Goal: Task Accomplishment & Management: Manage account settings

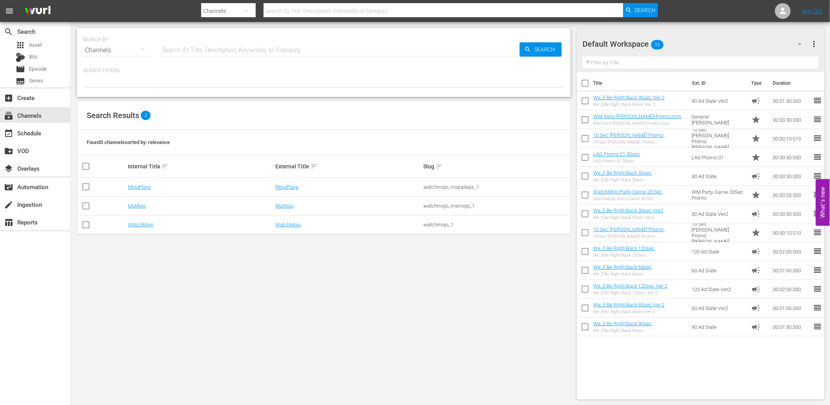
click at [341, 290] on div "SEARCH BY Search By Channels Search ID, Title, Description, Keywords, or Catego…" at bounding box center [324, 213] width 506 height 383
click at [238, 285] on div "SEARCH BY Search By Channels Search ID, Title, Description, Keywords, or Catego…" at bounding box center [324, 213] width 506 height 383
click at [205, 280] on div "SEARCH BY Search By Channels Search ID, Title, Description, Keywords, or Catego…" at bounding box center [324, 213] width 506 height 383
click at [35, 130] on div "event_available Schedule" at bounding box center [22, 131] width 44 height 7
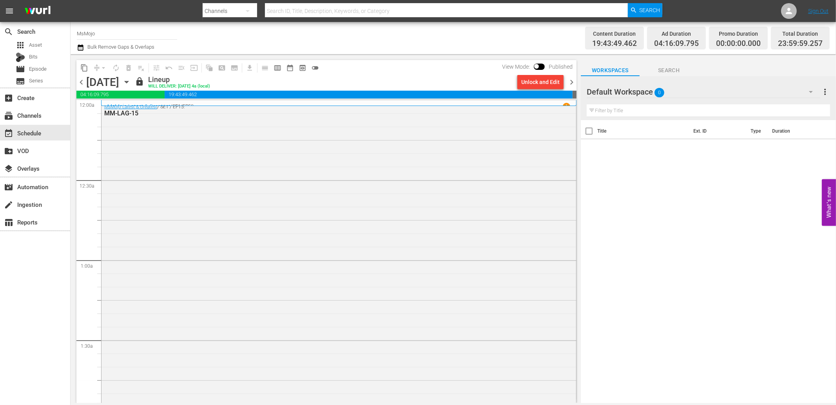
click at [572, 82] on span "chevron_right" at bounding box center [572, 82] width 10 height 10
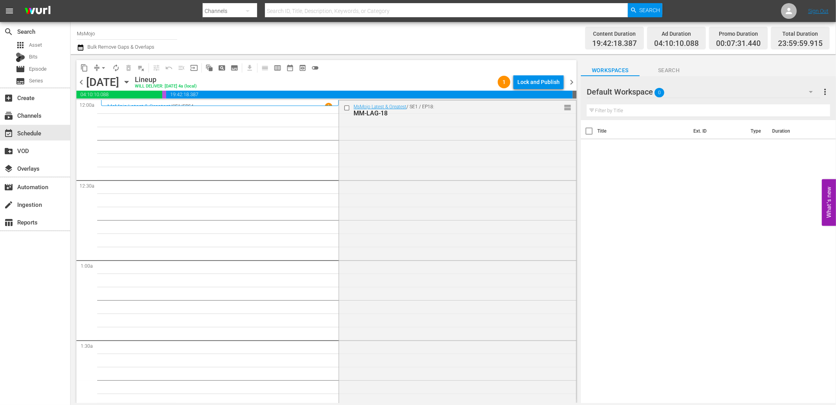
click at [669, 89] on div "Default Workspace 0" at bounding box center [704, 92] width 234 height 22
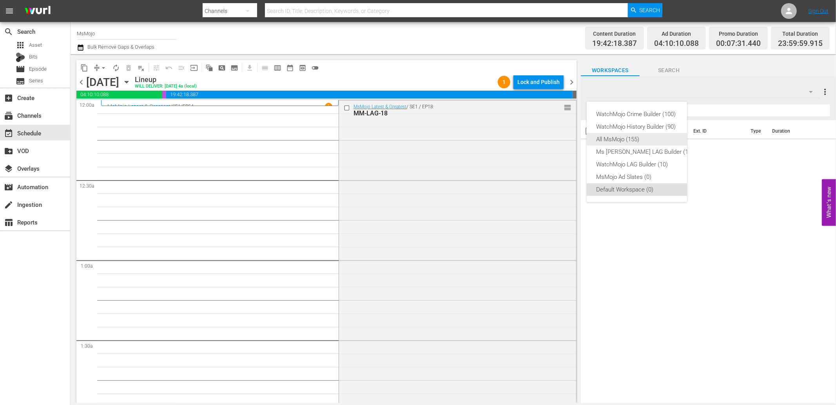
click at [610, 139] on div "All MsMojo (155)" at bounding box center [644, 139] width 97 height 13
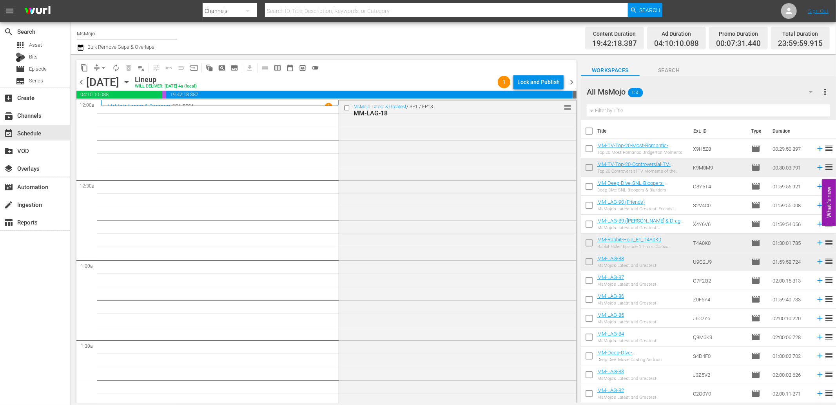
click at [636, 107] on input "text" at bounding box center [708, 110] width 243 height 13
paste input "WM-Deep-Dive-Songs-That-Gave-Us-Chills-_Dive116_J5K1B5"
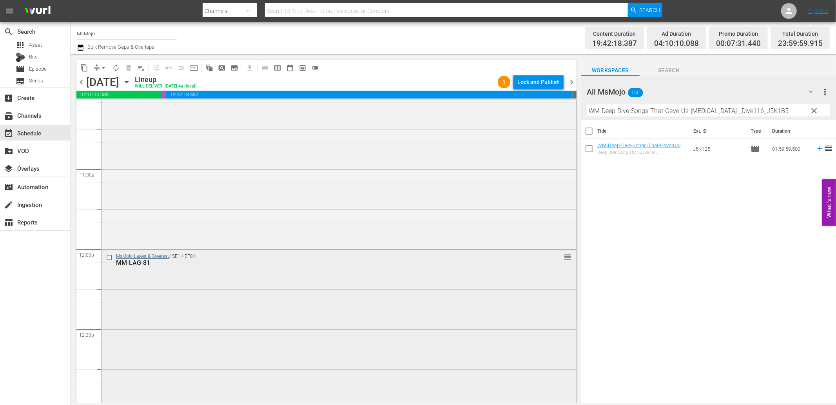
scroll to position [1771, 0]
click at [108, 257] on input "checkbox" at bounding box center [110, 256] width 8 height 7
click at [130, 63] on button "delete_forever_outlined" at bounding box center [128, 68] width 13 height 13
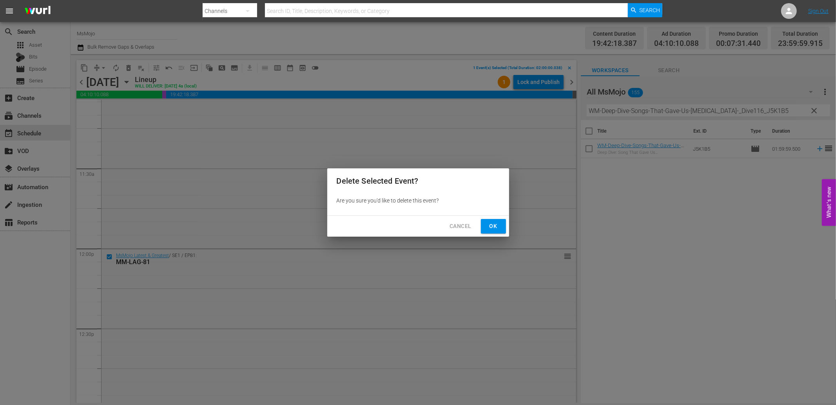
click at [492, 232] on div "Delete Selected Event? Are you sure you'd like to delete this event? Cancel Ok" at bounding box center [418, 202] width 836 height 405
click at [494, 228] on span "Ok" at bounding box center [493, 226] width 13 height 10
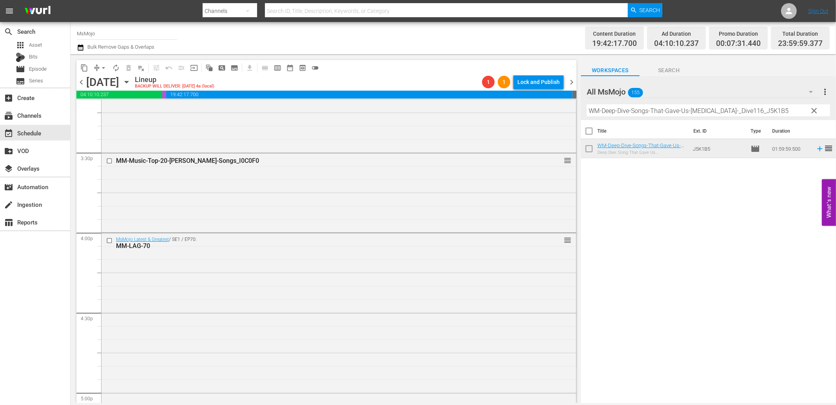
scroll to position [2468, 0]
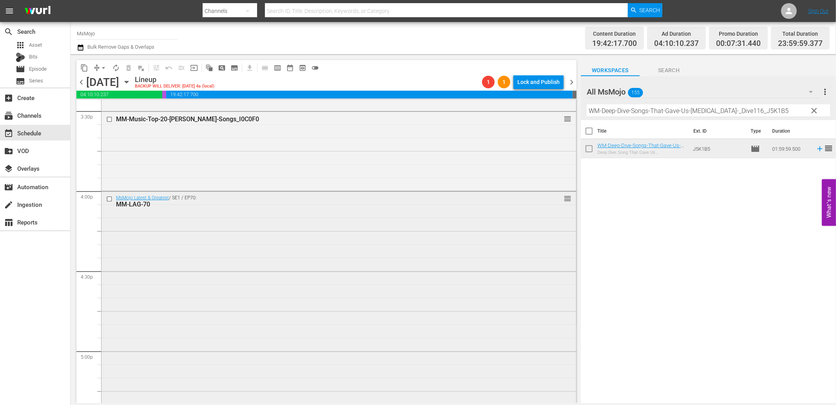
click at [106, 199] on input "checkbox" at bounding box center [110, 199] width 8 height 7
click at [129, 67] on span "delete_forever_outlined" at bounding box center [129, 68] width 8 height 8
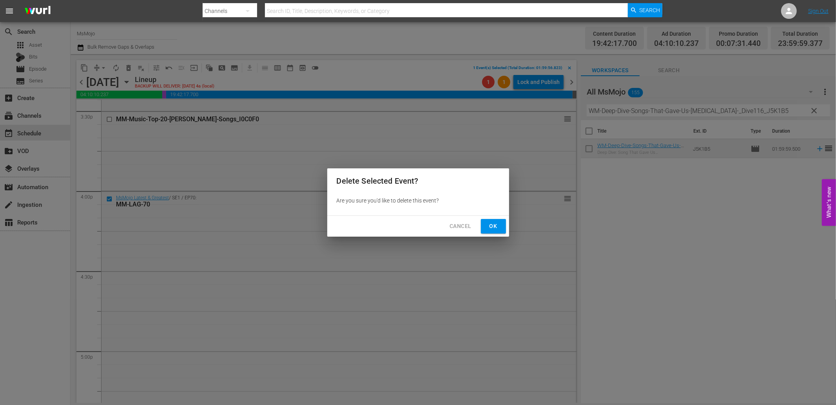
click at [494, 226] on span "Ok" at bounding box center [493, 226] width 13 height 10
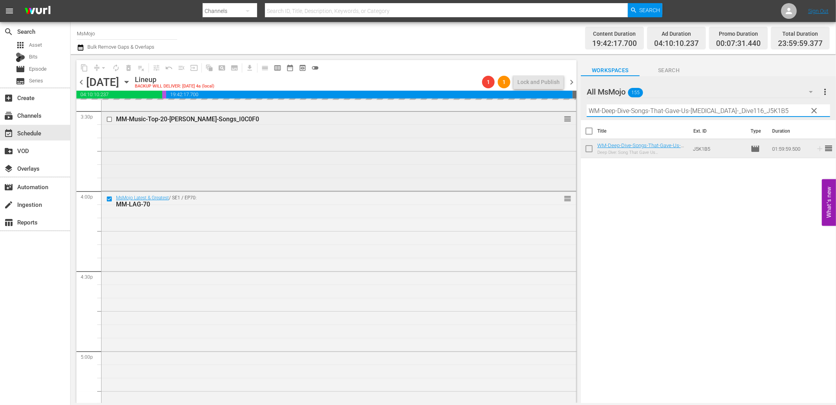
drag, startPoint x: 767, startPoint y: 107, endPoint x: 536, endPoint y: 125, distance: 232.4
click at [536, 125] on div "content_copy compress arrow_drop_down autorenew_outlined delete_forever_outline…" at bounding box center [454, 228] width 766 height 349
paste input "MM-Deep-Dive-TV-Scandals_Dive130_K6J1Z"
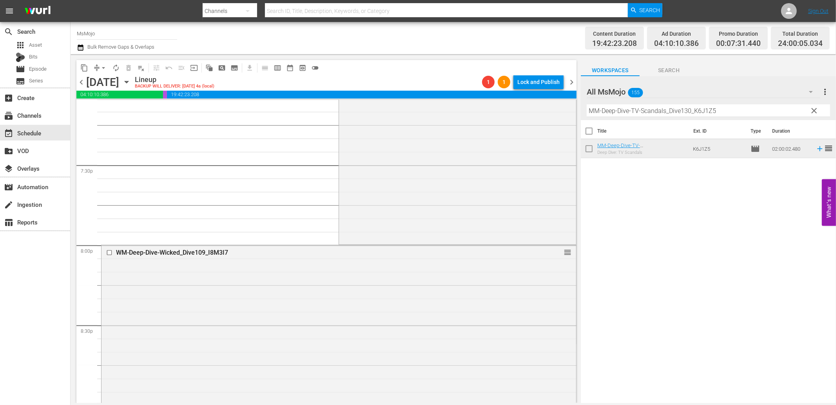
scroll to position [3136, 0]
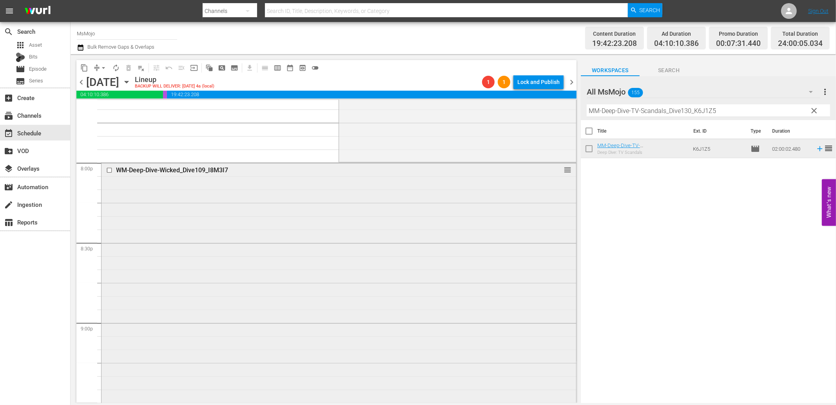
click at [107, 170] on input "checkbox" at bounding box center [110, 170] width 8 height 7
click at [124, 67] on button "delete_forever_outlined" at bounding box center [128, 68] width 13 height 13
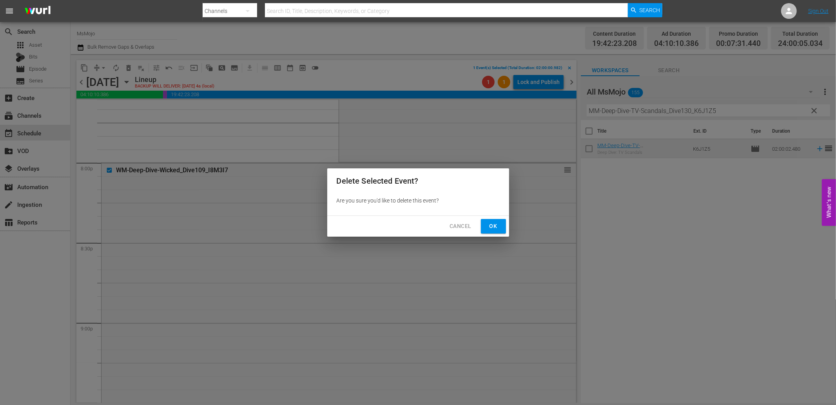
click at [495, 225] on span "Ok" at bounding box center [493, 226] width 13 height 10
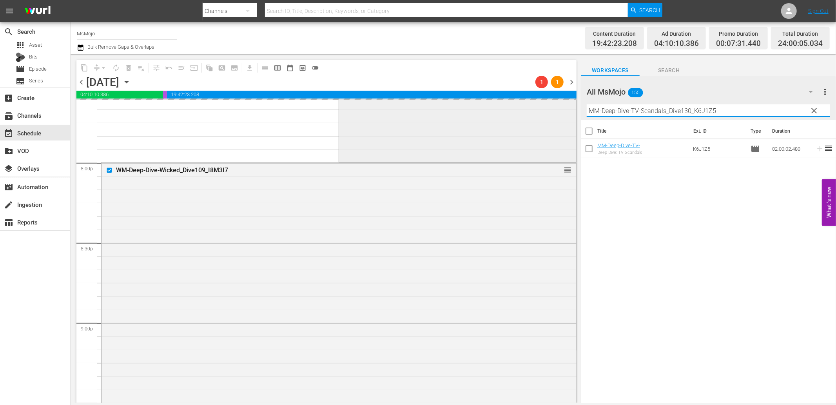
drag, startPoint x: 728, startPoint y: 107, endPoint x: 542, endPoint y: 114, distance: 185.9
click at [542, 114] on div "content_copy compress arrow_drop_down autorenew_outlined delete_forever_outline…" at bounding box center [454, 228] width 766 height 349
paste input "SNL-Bloopers-Blunders_Dive148_O8Y5T4"
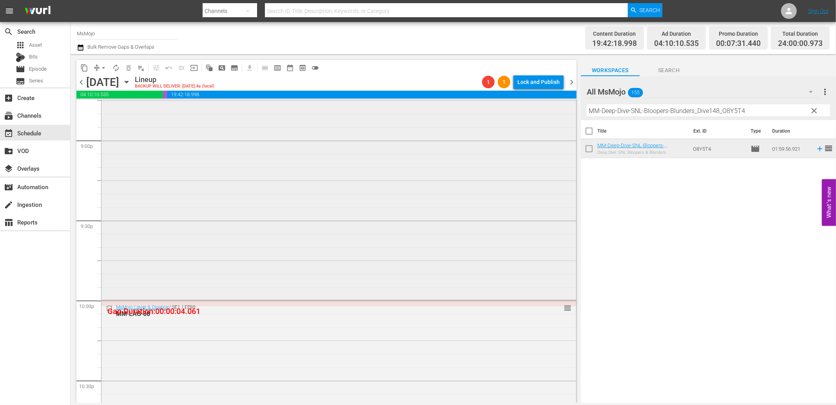
scroll to position [3397, 0]
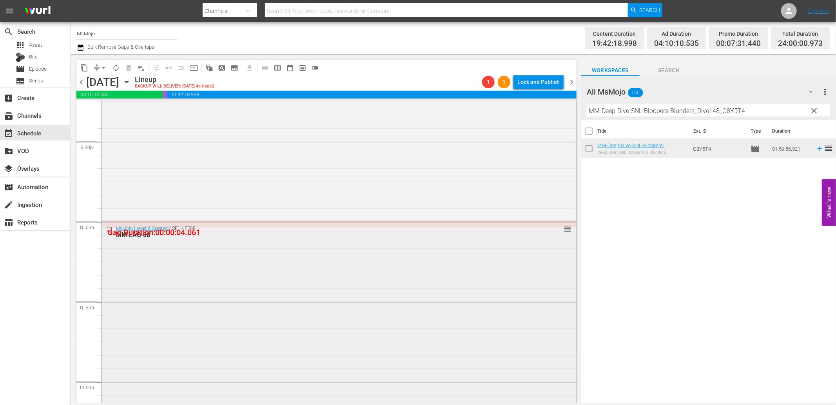
click at [272, 359] on div "MsMojo Latest & Greatest / SE1 / EP88: MM-LAG-88 reorder" at bounding box center [339, 381] width 475 height 318
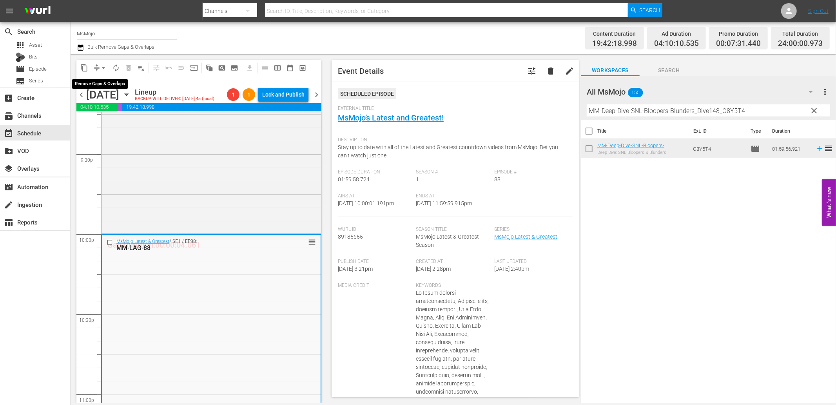
click at [100, 64] on span "arrow_drop_down" at bounding box center [104, 68] width 8 height 8
click at [126, 109] on li "Align to End of Previous Day" at bounding box center [104, 109] width 82 height 13
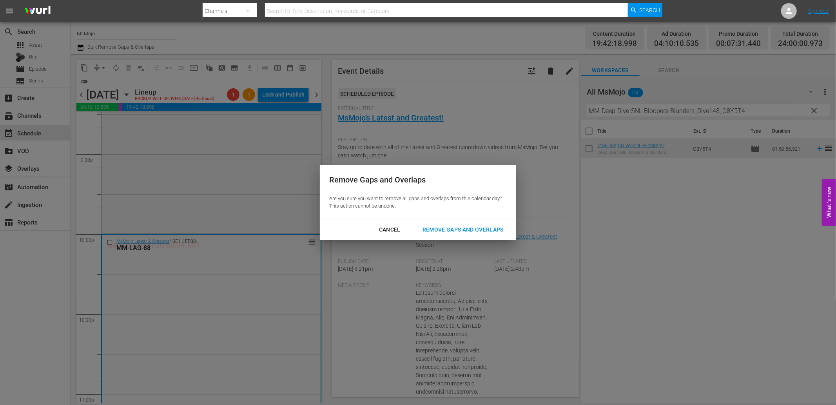
click at [470, 227] on div "Remove Gaps and Overlaps" at bounding box center [463, 230] width 94 height 10
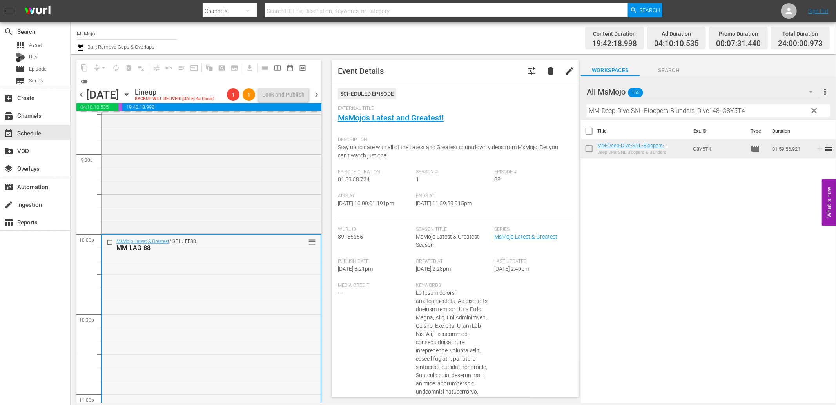
click at [189, 314] on div "MsMojo Latest & Greatest / SE1 / EP88: MM-LAG-88 reorder" at bounding box center [211, 394] width 219 height 318
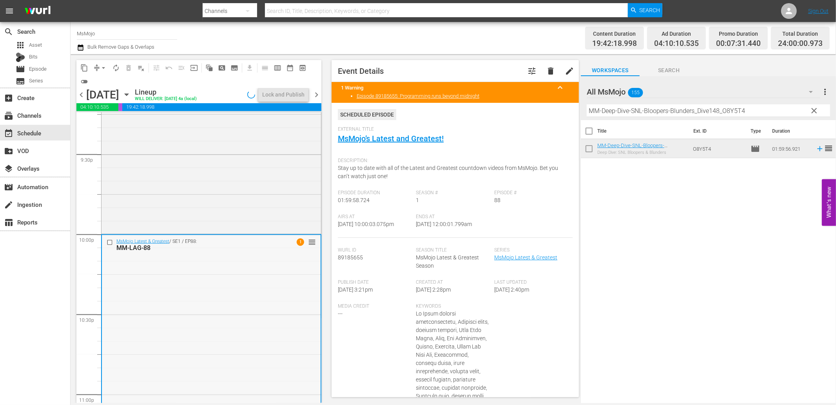
click at [218, 311] on div "MsMojo Latest & Greatest / SE1 / EP88: MM-LAG-88 1 reorder" at bounding box center [211, 394] width 219 height 318
drag, startPoint x: 497, startPoint y: 228, endPoint x: 445, endPoint y: 237, distance: 53.0
click at [445, 237] on div "Airs At 10/11/25 @ 10:00:03.075pm Ends At 10/12/25 @ 12:00:01.799am" at bounding box center [455, 226] width 235 height 24
copy span "12:00:01.799am"
click at [281, 96] on div "Lock and Publish" at bounding box center [283, 94] width 42 height 14
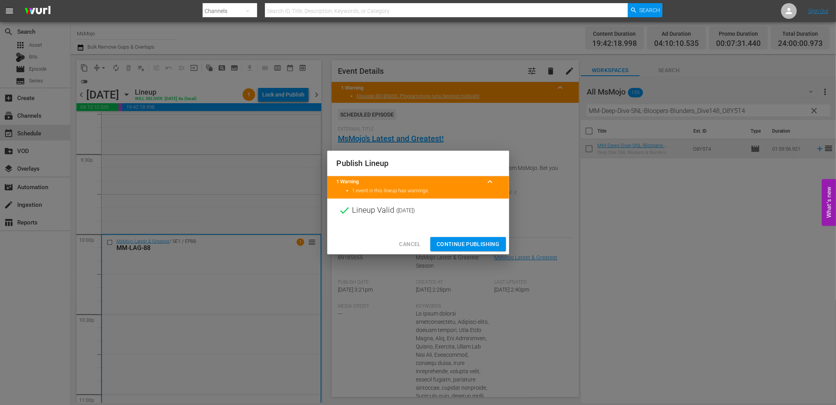
click at [452, 240] on span "Continue Publishing" at bounding box center [468, 244] width 63 height 10
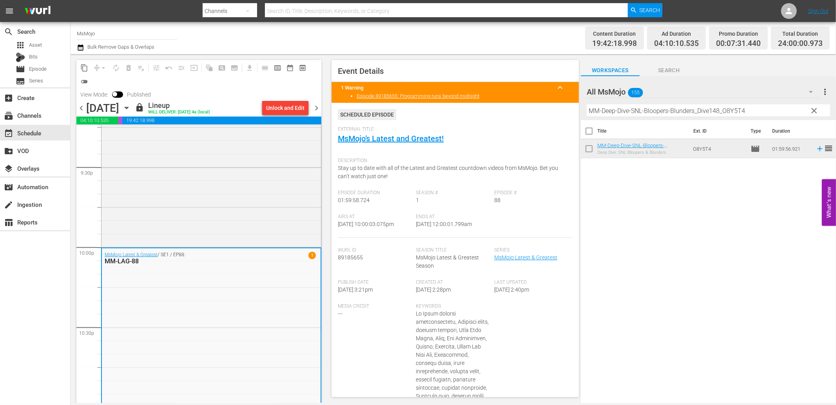
click at [318, 107] on span "chevron_right" at bounding box center [317, 108] width 10 height 10
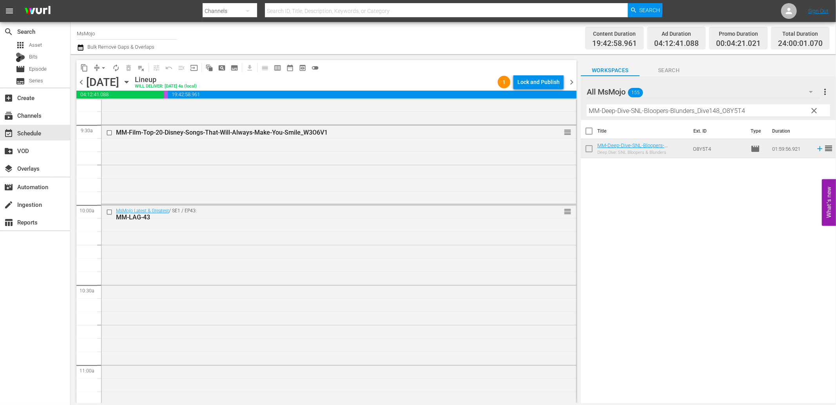
scroll to position [1362, 0]
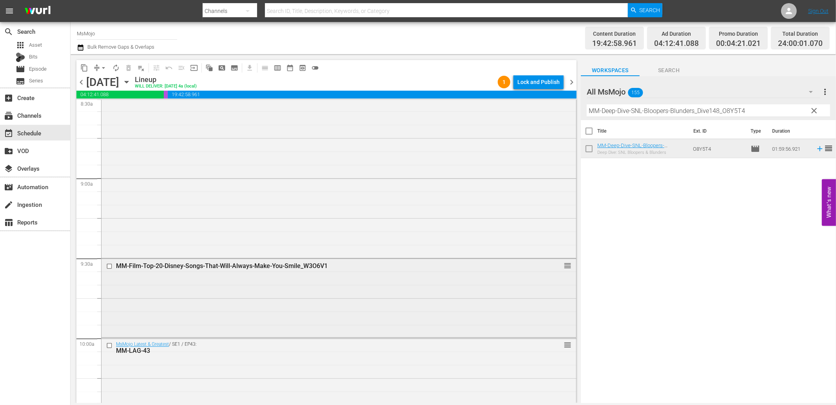
click at [107, 265] on input "checkbox" at bounding box center [110, 266] width 8 height 7
click at [128, 69] on span "delete_forever_outlined" at bounding box center [129, 68] width 8 height 8
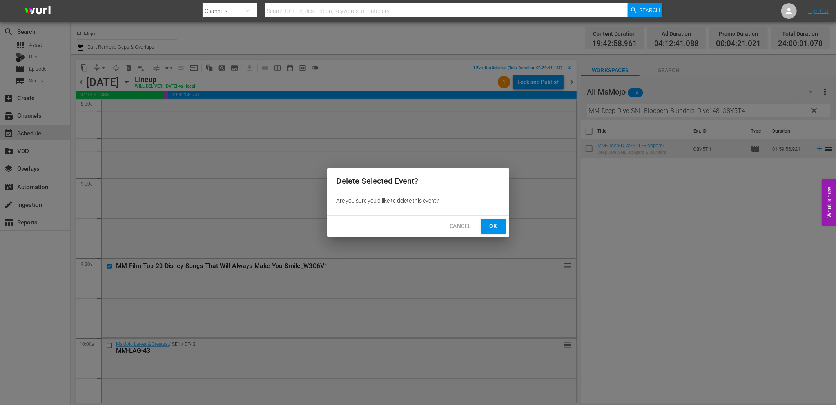
click at [494, 223] on span "Ok" at bounding box center [493, 226] width 13 height 10
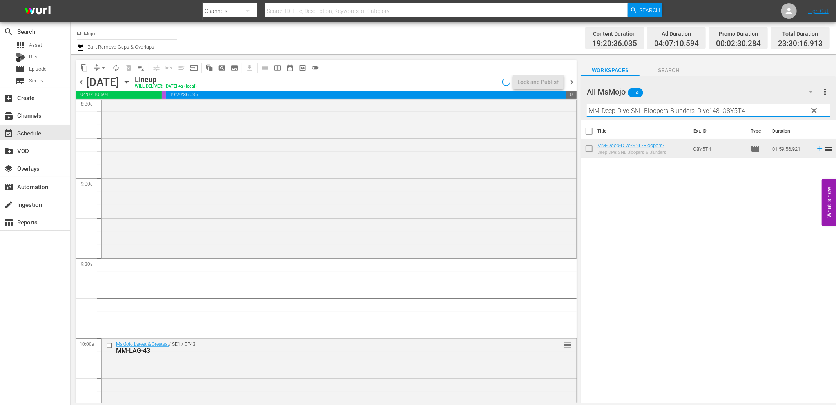
drag, startPoint x: 759, startPoint y: 112, endPoint x: 573, endPoint y: 134, distance: 187.1
click at [573, 134] on div "content_copy compress arrow_drop_down autorenew_outlined delete_forever_outline…" at bounding box center [454, 228] width 766 height 349
paste input "TV-Top-20-Defining-Scenes-That-Changed-Television-Forever_V1M5N7"
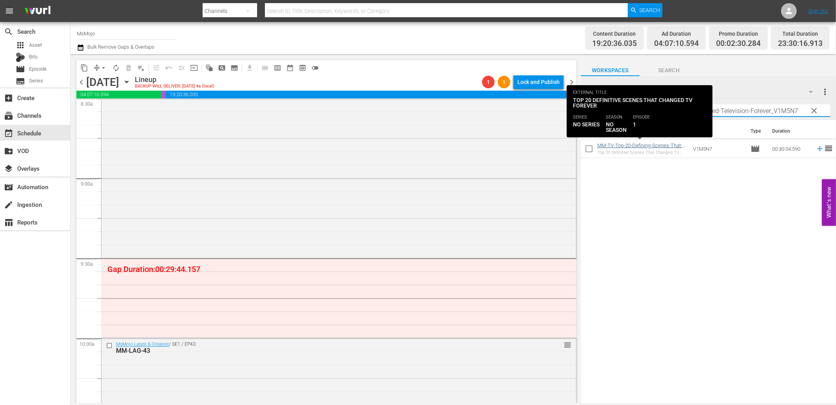
type input "MM-TV-Top-20-Defining-Scenes-That-Changed-Television-Forever_V1M5N7"
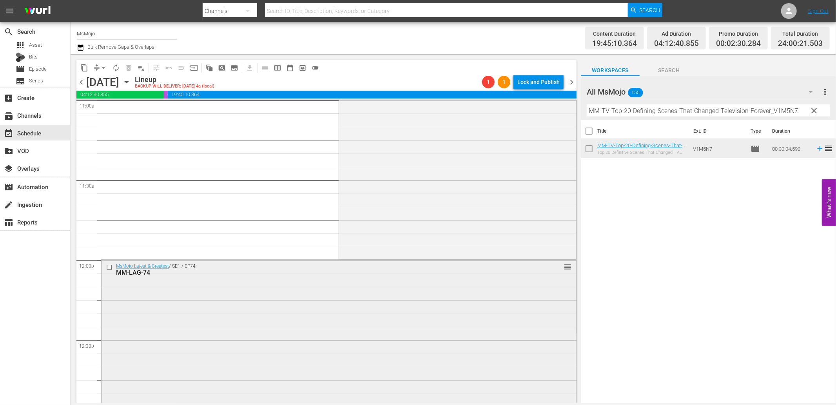
scroll to position [1768, 0]
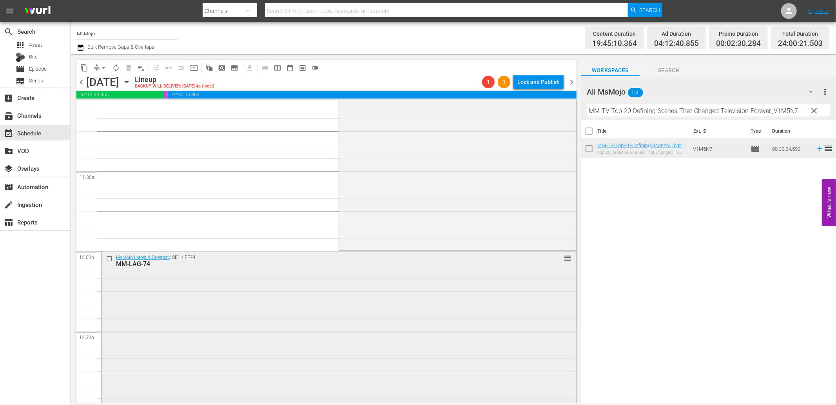
click at [107, 260] on input "checkbox" at bounding box center [110, 258] width 8 height 7
click at [128, 65] on span "delete_forever_outlined" at bounding box center [129, 68] width 8 height 8
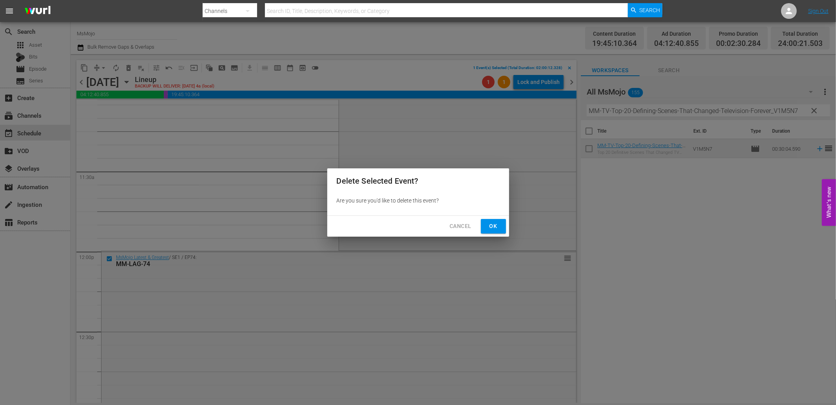
click at [492, 222] on span "Ok" at bounding box center [493, 226] width 13 height 10
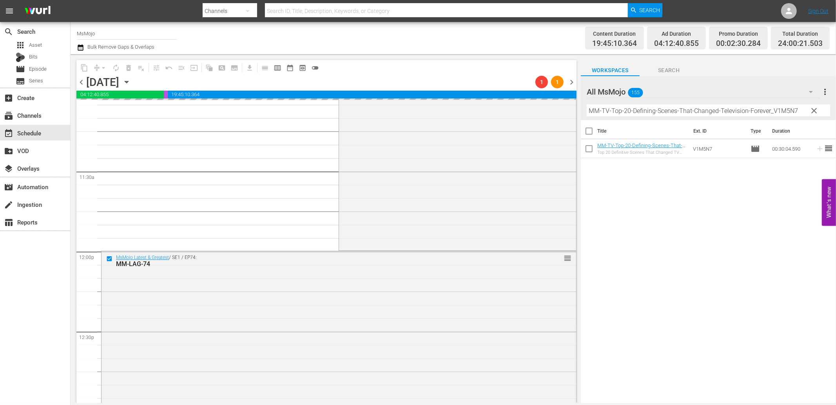
click at [812, 106] on span "clear" at bounding box center [814, 110] width 9 height 9
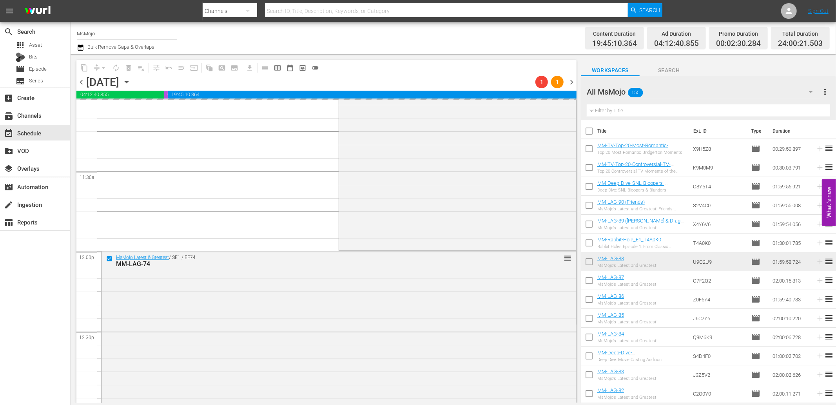
click at [645, 110] on input "text" at bounding box center [708, 110] width 243 height 13
paste input "MM-Film-Top-100-Teen-Movies-of-All-Time_Y9C3R8"
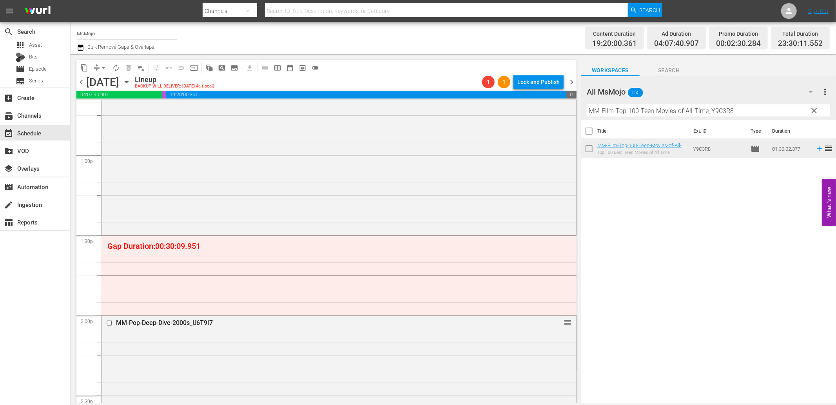
scroll to position [2029, 0]
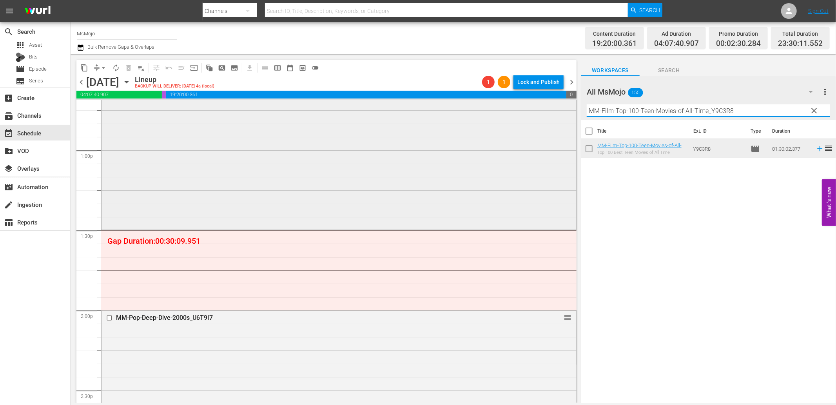
drag, startPoint x: 743, startPoint y: 114, endPoint x: 468, endPoint y: 100, distance: 275.6
click at [468, 100] on div "content_copy compress arrow_drop_down autorenew_outlined delete_forever_outline…" at bounding box center [454, 228] width 766 height 349
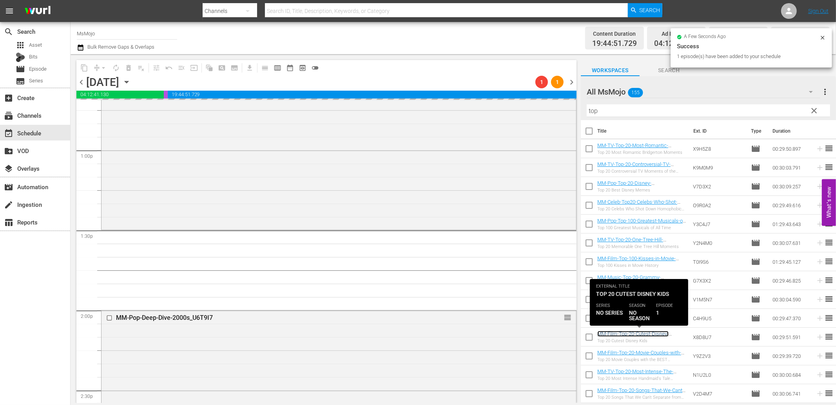
click at [648, 332] on link "MM-Film-Top-20-Cutest-Disney-Kids_X8D8U7" at bounding box center [632, 336] width 71 height 12
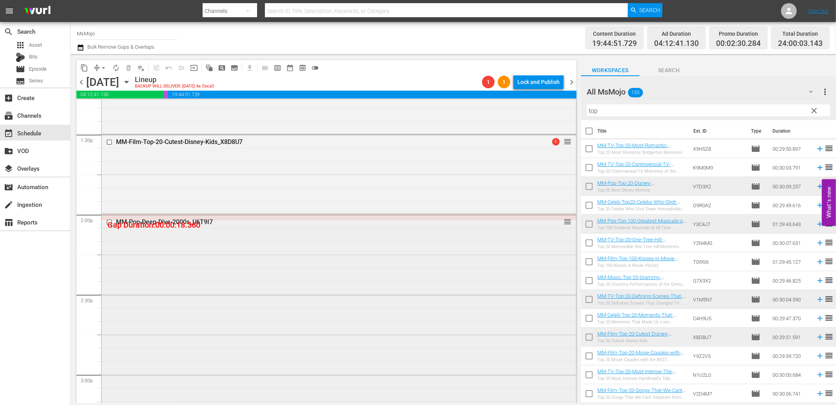
scroll to position [2146, 0]
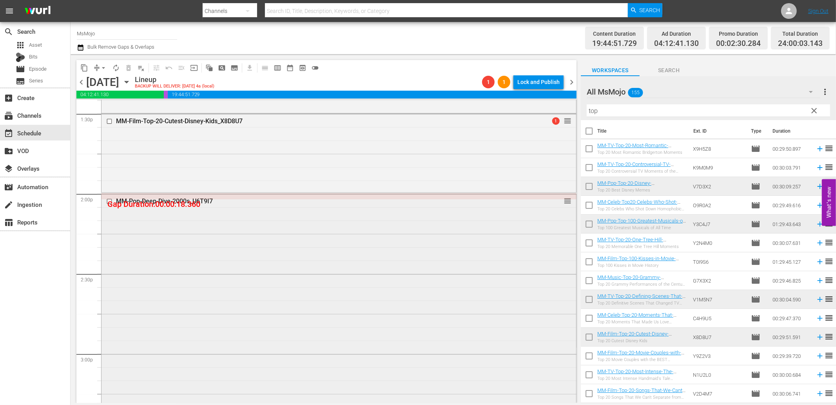
click at [223, 243] on div "MM-Pop-Deep-Dive-2000s_U6T9I7 reorder" at bounding box center [339, 313] width 475 height 238
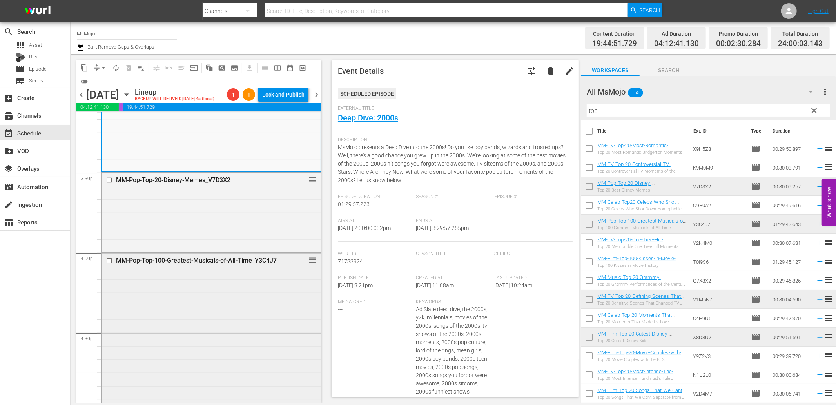
scroll to position [2494, 0]
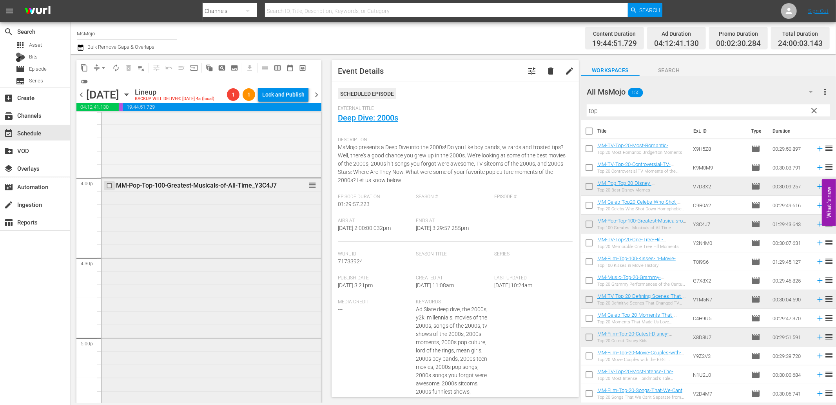
click at [110, 187] on input "checkbox" at bounding box center [110, 185] width 8 height 7
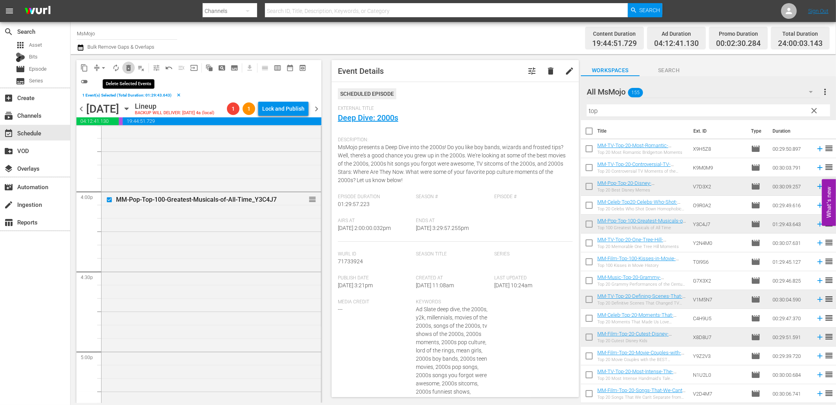
click at [131, 71] on span "delete_forever_outlined" at bounding box center [129, 68] width 8 height 8
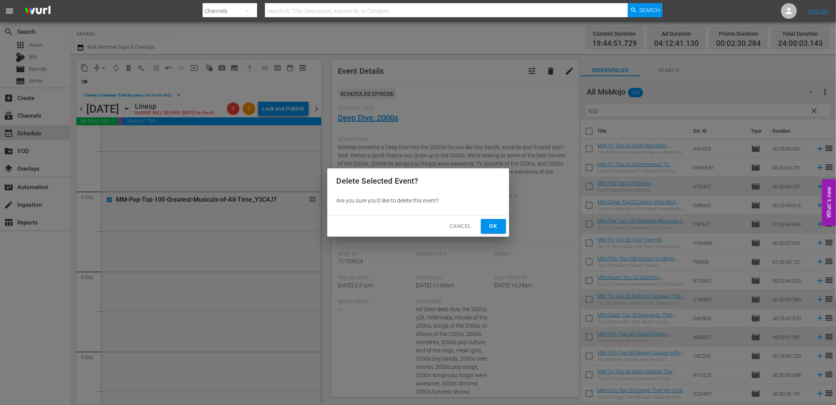
click at [485, 228] on button "Ok" at bounding box center [493, 226] width 25 height 15
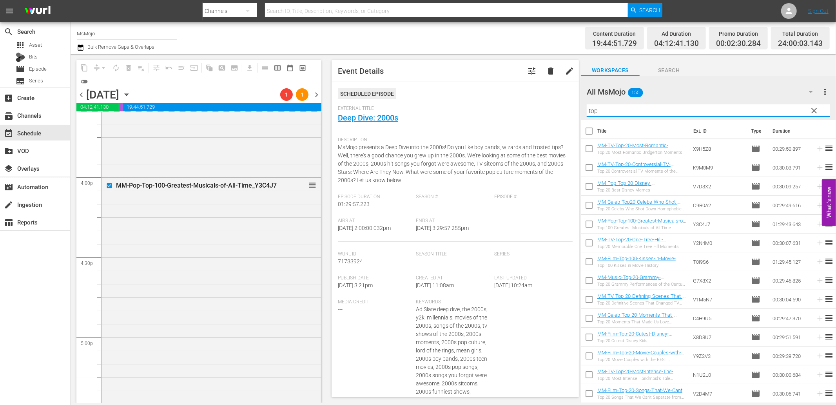
drag, startPoint x: 539, startPoint y: 121, endPoint x: 530, endPoint y: 127, distance: 10.4
click at [530, 124] on div "content_copy compress arrow_drop_down autorenew_outlined delete_forever_outline…" at bounding box center [454, 228] width 766 height 349
paste input "MM-Music-Top20-Duet-Songs-of-All-Time_V7P7E9"
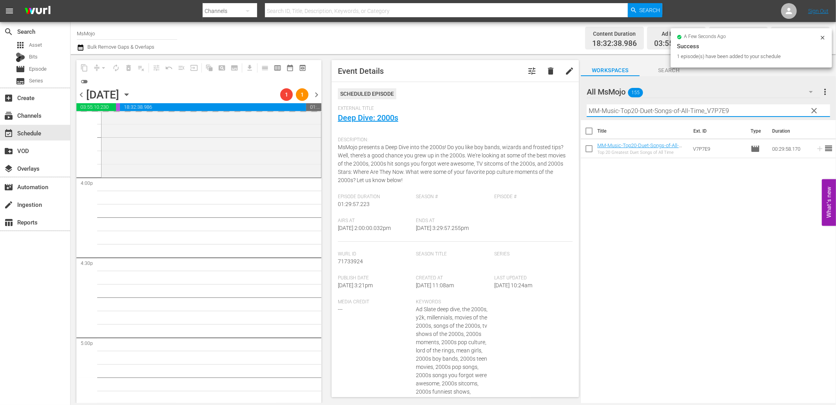
drag, startPoint x: 736, startPoint y: 109, endPoint x: 545, endPoint y: 116, distance: 190.6
click at [546, 116] on div "content_copy compress arrow_drop_down autorenew_outlined delete_forever_outline…" at bounding box center [454, 228] width 766 height 349
paste input "Pop-Songs-of-All-Time_Y2Q4A2"
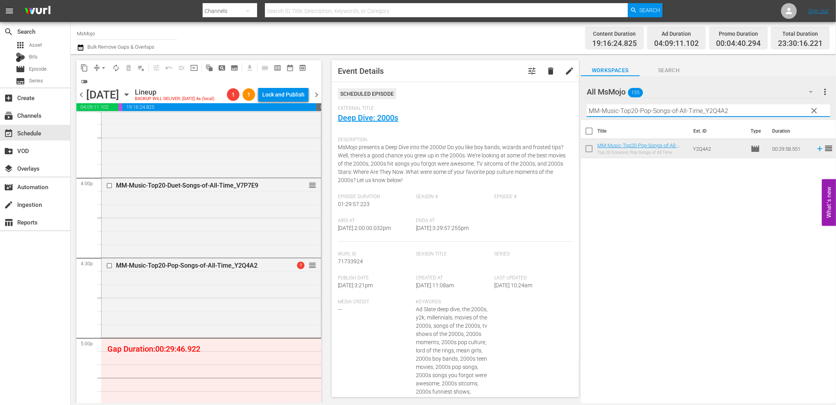
drag, startPoint x: 743, startPoint y: 105, endPoint x: 565, endPoint y: 104, distance: 178.4
click at [575, 107] on div "content_copy compress arrow_drop_down autorenew_outlined delete_forever_outline…" at bounding box center [454, 228] width 766 height 349
paste input "-20-Grammy-Performances-of-the-Century-So-Far_G7X3X"
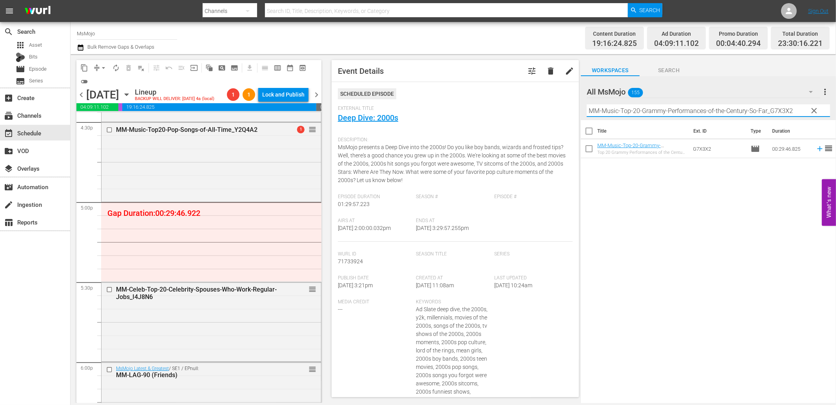
scroll to position [2639, 0]
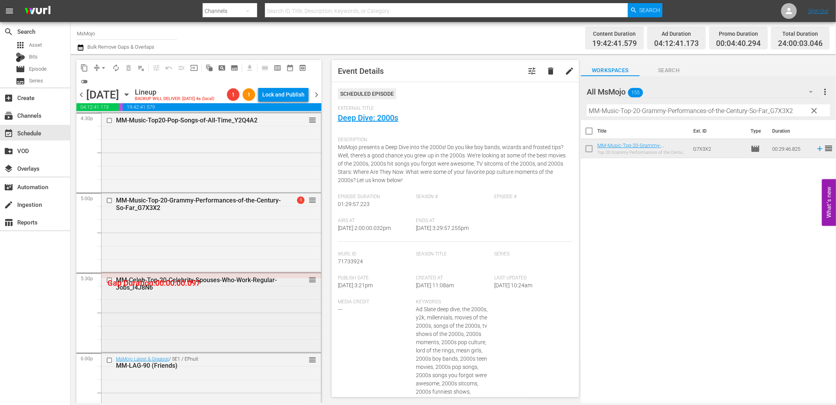
click at [109, 278] on input "checkbox" at bounding box center [110, 279] width 8 height 7
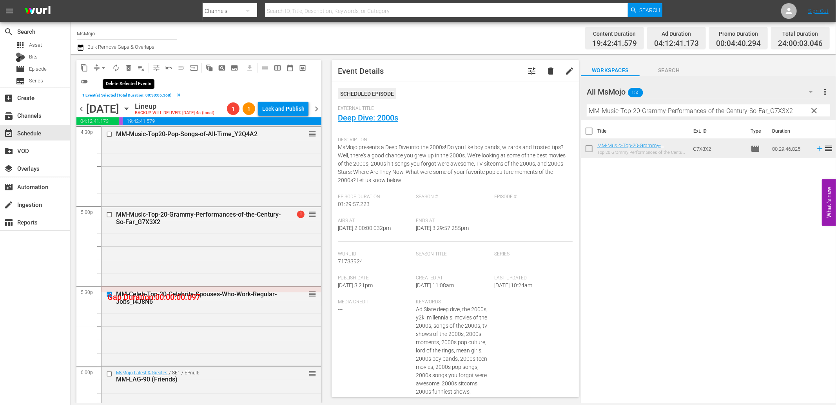
click at [128, 64] on span "delete_forever_outlined" at bounding box center [129, 68] width 8 height 8
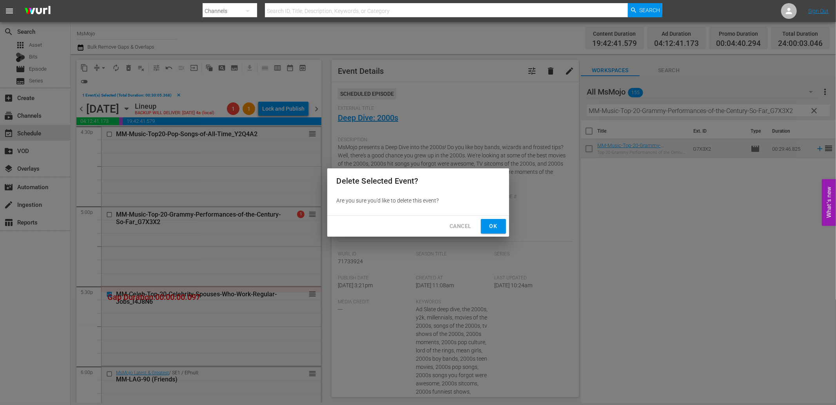
click at [487, 220] on button "Ok" at bounding box center [493, 226] width 25 height 15
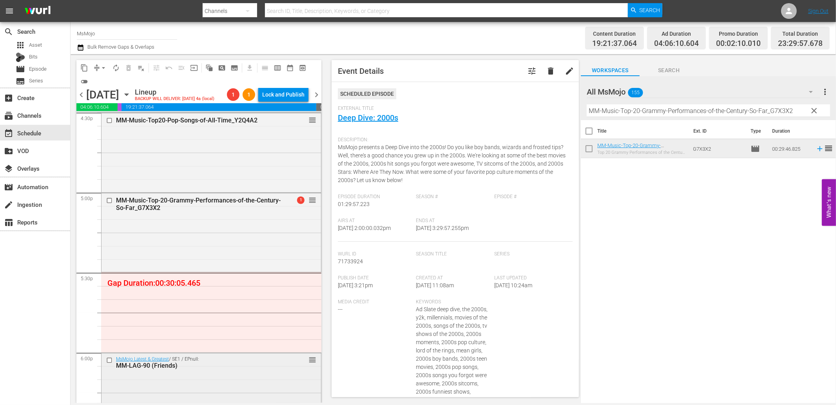
click at [112, 359] on input "checkbox" at bounding box center [110, 359] width 8 height 7
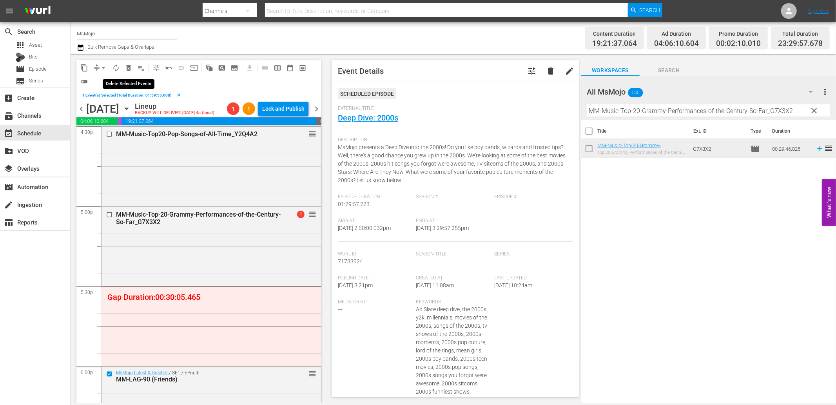
click at [129, 68] on span "delete_forever_outlined" at bounding box center [129, 68] width 8 height 8
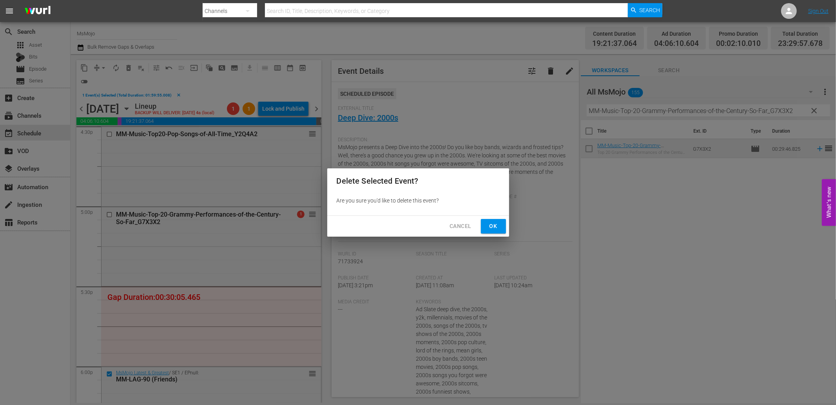
click at [490, 223] on span "Ok" at bounding box center [493, 226] width 13 height 10
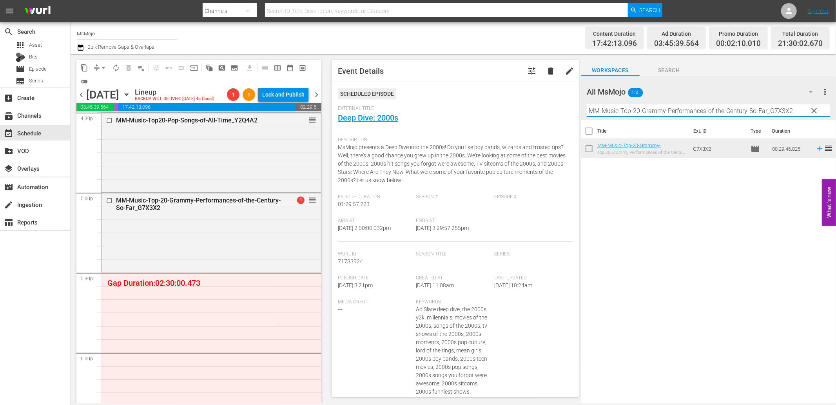
drag, startPoint x: 802, startPoint y: 107, endPoint x: 494, endPoint y: 122, distance: 308.1
click at [494, 122] on div "content_copy compress arrow_drop_down autorenew_outlined delete_forever_outline…" at bounding box center [454, 228] width 766 height 349
paste input "Celeb-Top-20-Most-Shocking-Celebrity-Breakups-of-2024_F0U5R4"
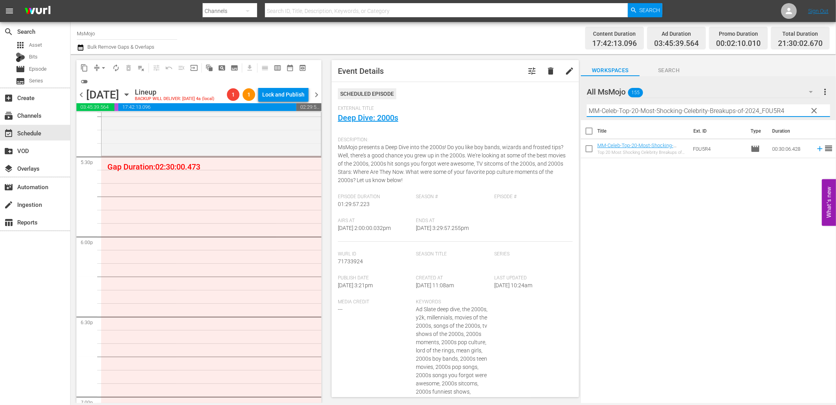
scroll to position [2784, 0]
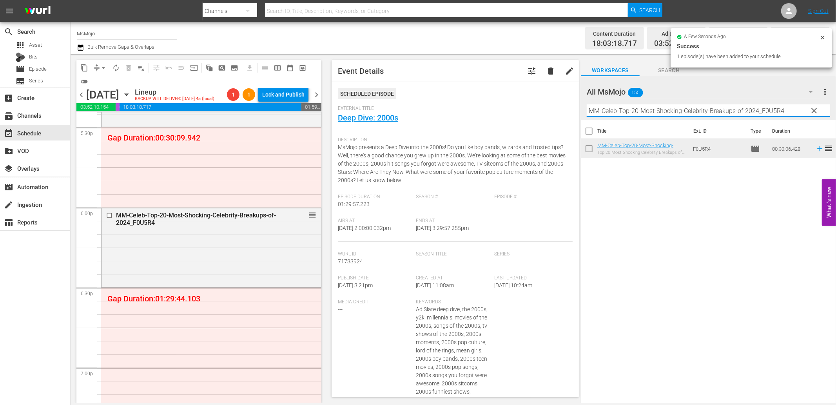
drag, startPoint x: 798, startPoint y: 105, endPoint x: 570, endPoint y: 109, distance: 227.4
click at [573, 109] on div "content_copy compress arrow_drop_down autorenew_outlined delete_forever_outline…" at bounding box center [454, 228] width 766 height 349
paste input "Celebrity-Spouses-Who-Work-Regular-Jobs_I4J8N6"
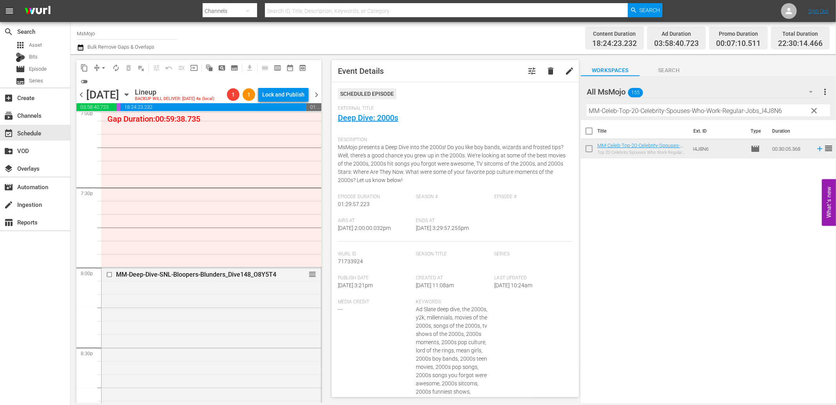
scroll to position [3045, 0]
click at [107, 275] on input "checkbox" at bounding box center [110, 273] width 8 height 7
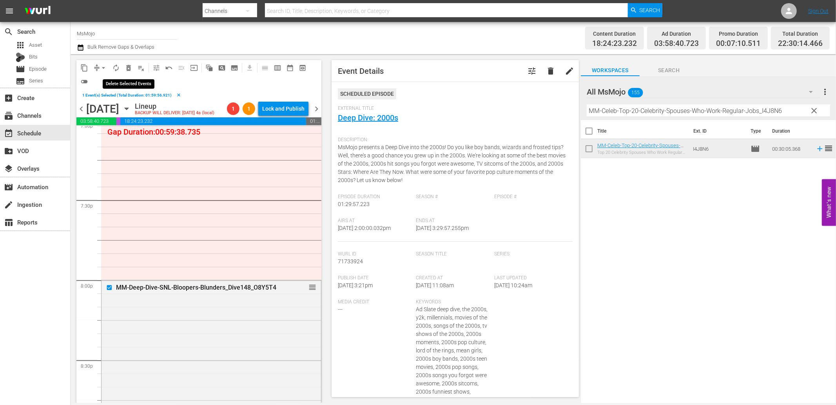
click at [130, 63] on button "delete_forever_outlined" at bounding box center [128, 68] width 13 height 13
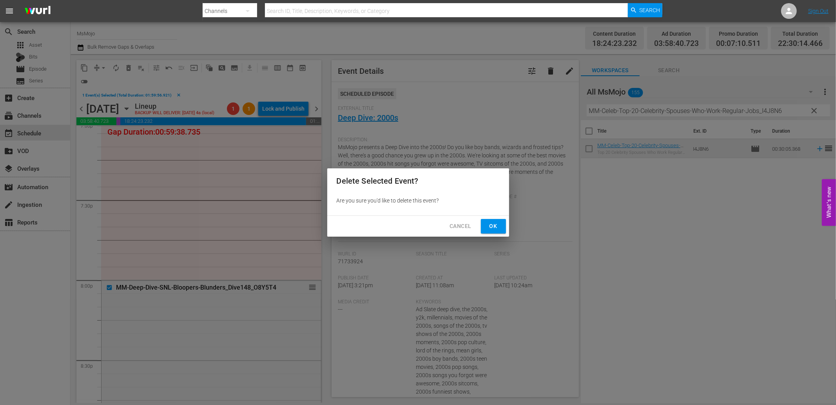
click at [491, 232] on button "Ok" at bounding box center [493, 226] width 25 height 15
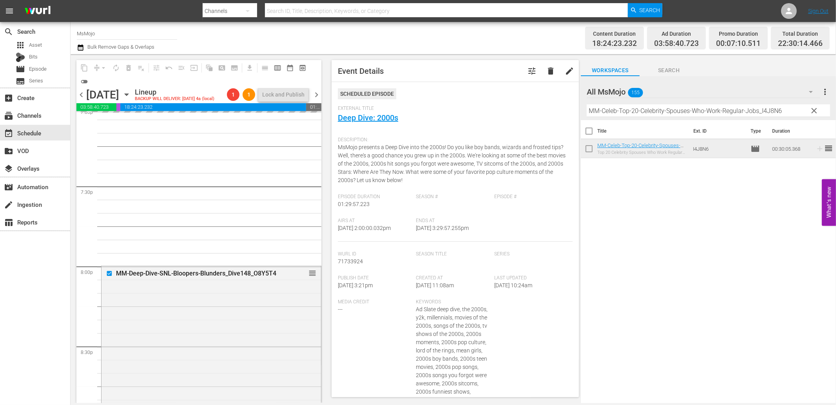
click at [665, 111] on input "MM-Celeb-Top-20-Celebrity-Spouses-Who-Work-Regular-Jobs_I4J8N6" at bounding box center [708, 110] width 243 height 13
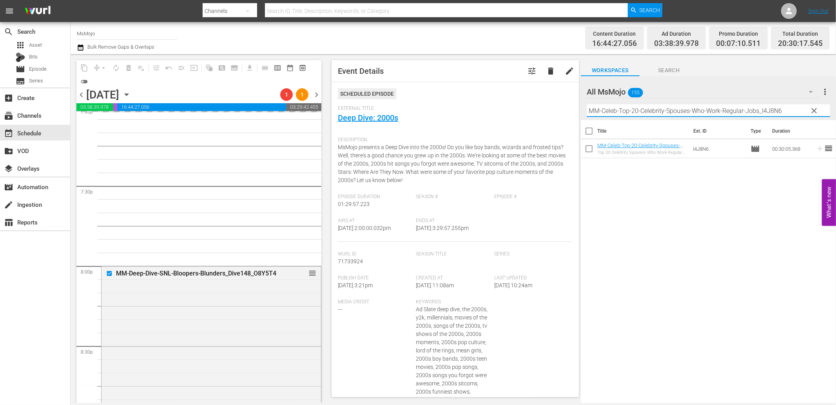
paste input "WM-Deep-Dive-Wicked_Dive109_I8M3I7"
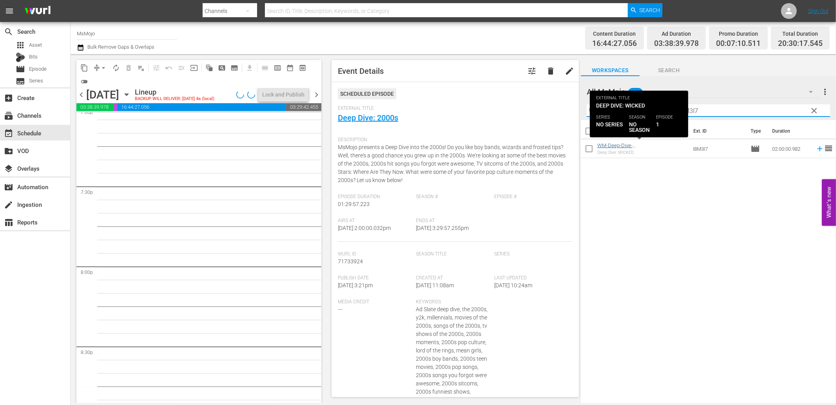
type input "WM-Deep-Dive-Wicked_Dive109_I8M3I7"
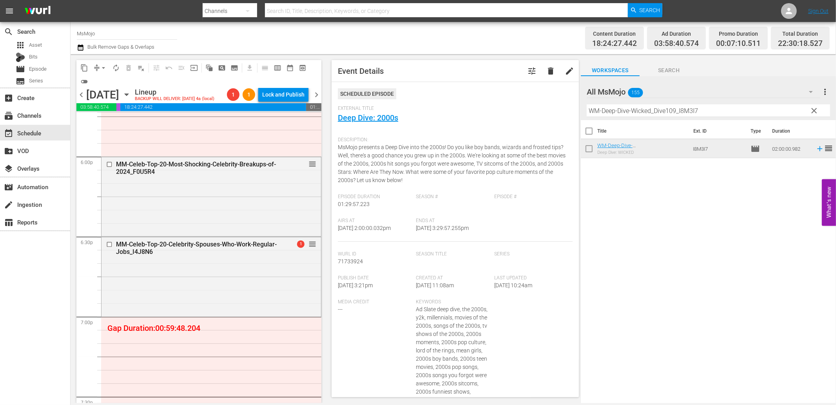
scroll to position [2755, 0]
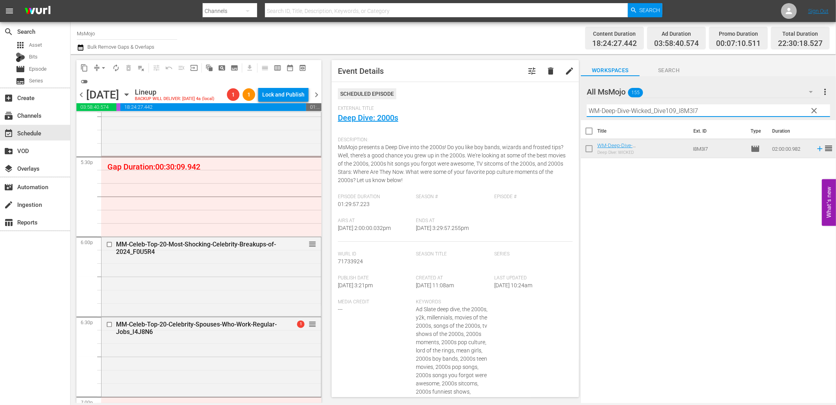
click at [806, 108] on input "WM-Deep-Dive-Wicked_Dive109_I8M3I7" at bounding box center [708, 110] width 243 height 13
click at [813, 108] on span "clear" at bounding box center [814, 110] width 9 height 9
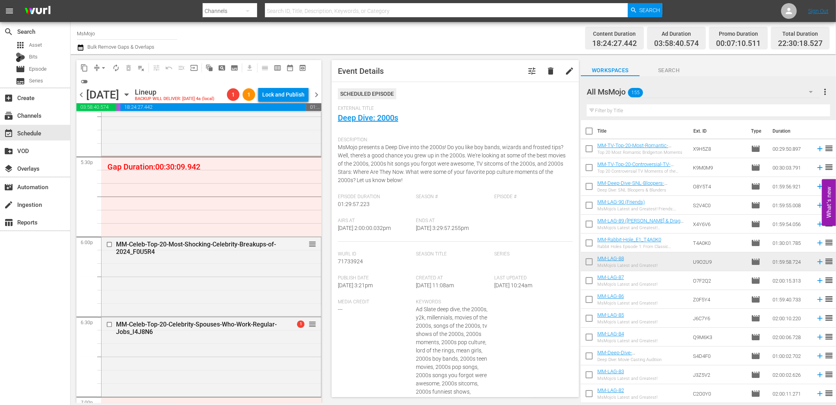
click at [728, 111] on input "text" at bounding box center [708, 110] width 243 height 13
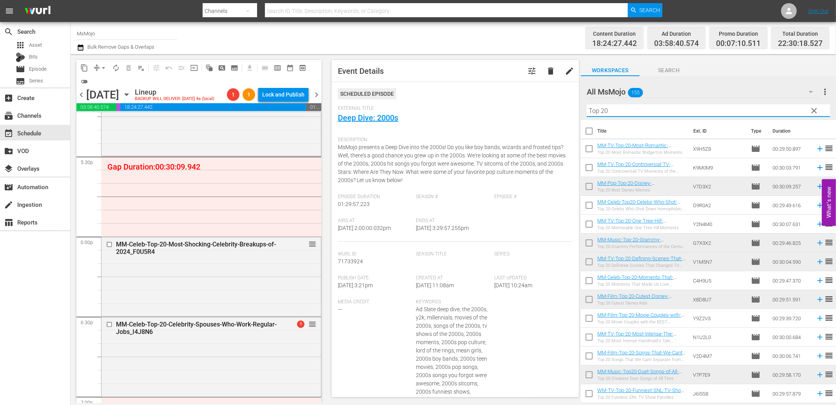
scroll to position [224, 0]
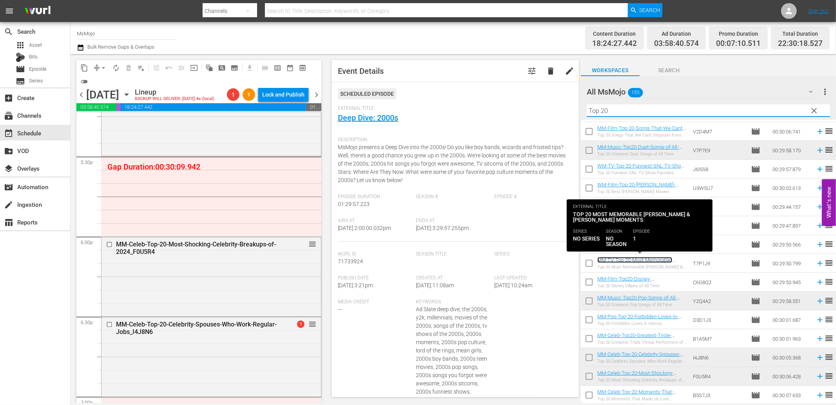
click at [637, 261] on link "MM-TV-Top-20-Most-Memorable-Ross-And-Rachel-Moments_T7P1J9" at bounding box center [641, 266] width 89 height 18
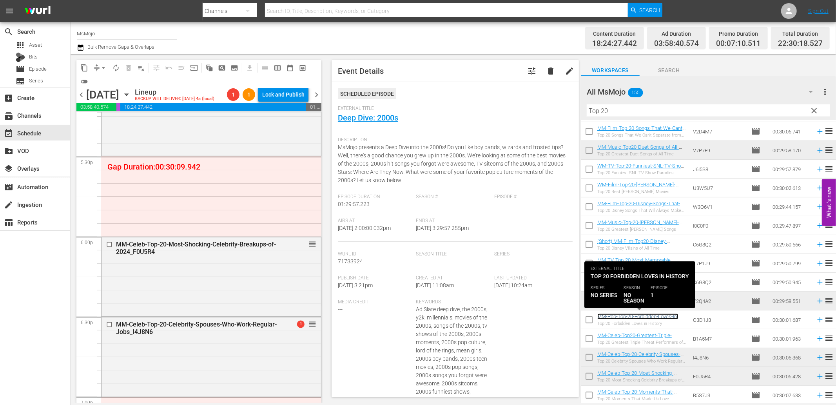
click at [637, 319] on link "MM-Pop-Top-20-Forbidden-Loves-In-History_O3D1J3" at bounding box center [637, 319] width 81 height 12
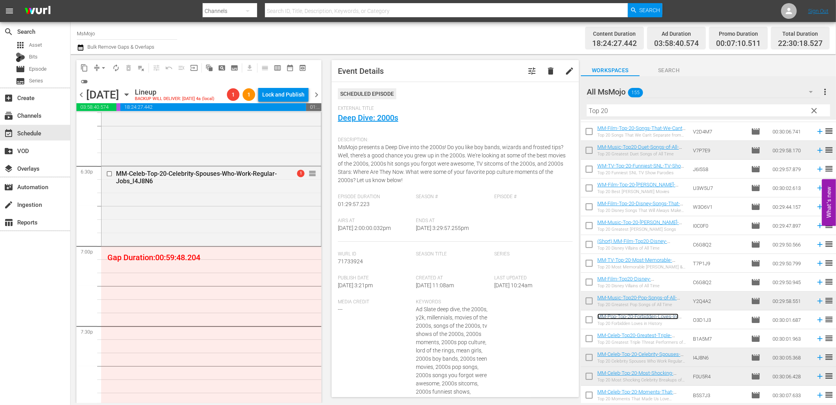
scroll to position [2988, 0]
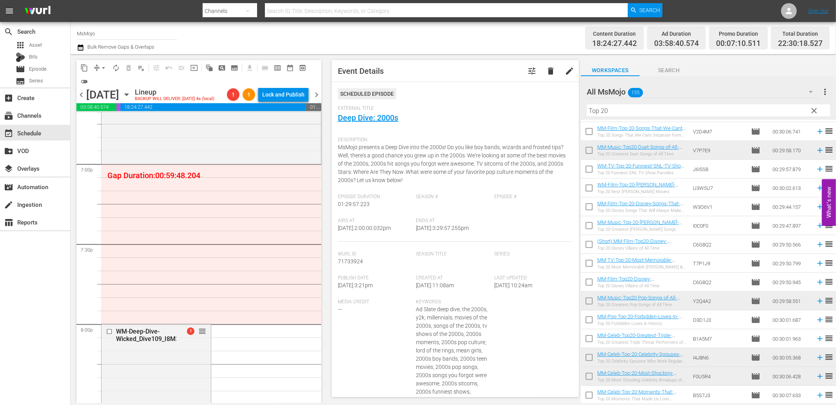
click at [515, 42] on div "Content Duration 18:24:27.442 Ad Duration 03:58:40.574 Promo Duration 00:07:10.…" at bounding box center [659, 38] width 342 height 28
click at [411, 47] on div "Channel Title MsMojo Bulk Remove Gaps & Overlaps" at bounding box center [282, 38] width 411 height 28
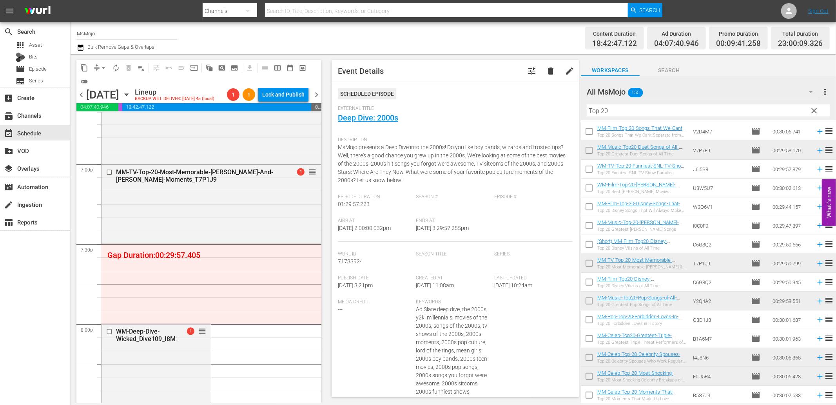
click at [525, 29] on div "Content Duration 18:42:47.122 Ad Duration 04:07:40.946 Promo Duration 00:09:41.…" at bounding box center [659, 38] width 342 height 28
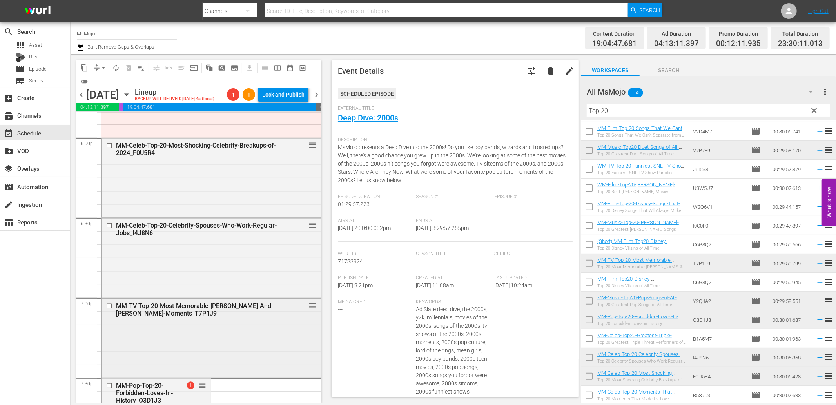
scroll to position [2726, 0]
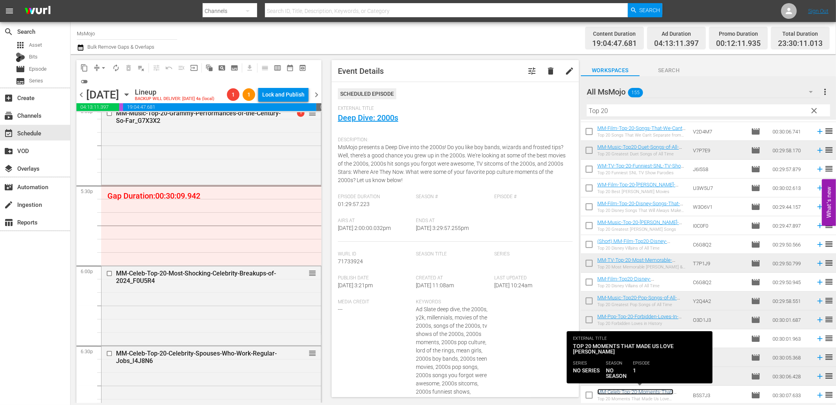
click at [648, 390] on link "MM-Celeb-Top-20-Moments-That-Made-Us-Love-Kristen-Bell_B5S7J3" at bounding box center [635, 398] width 76 height 18
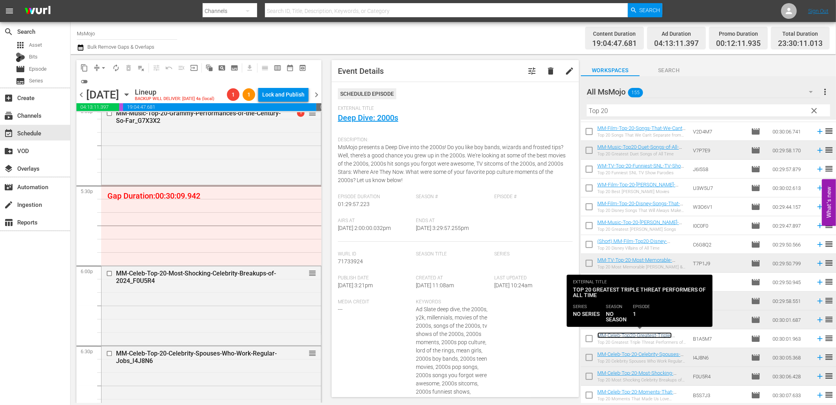
click at [649, 335] on link "MM-Celeb-Top20-Greatest-Triple-Threat-Performers_B1A5M7" at bounding box center [634, 338] width 74 height 12
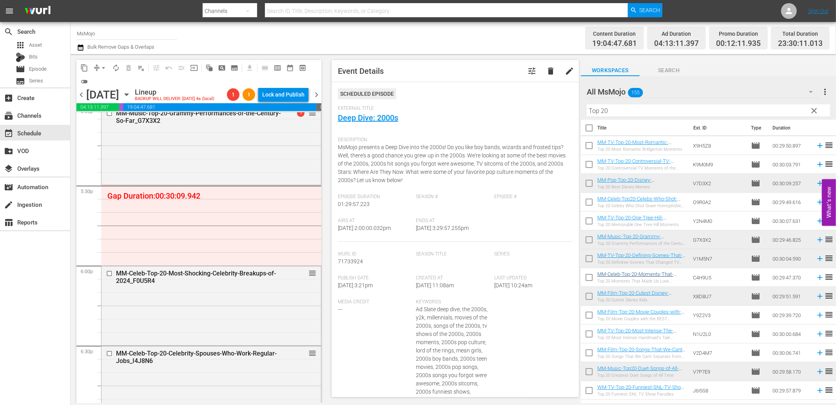
scroll to position [0, 0]
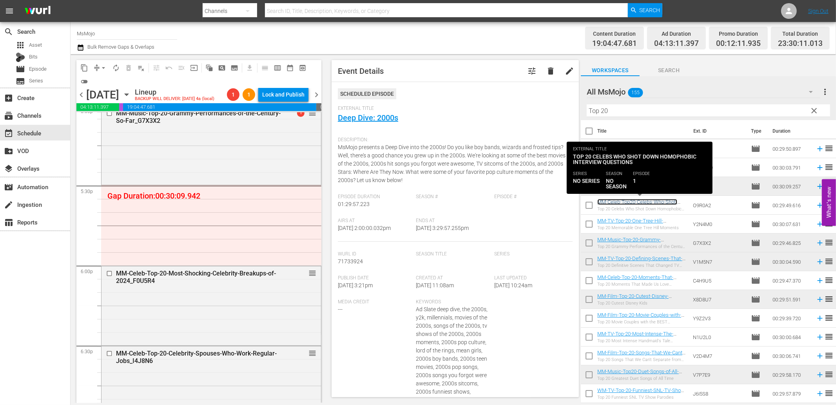
click at [641, 201] on link "MM-Celeb-Top20-Celebs-Who-Shot-Down-Homophobic-Interview-Questions_O9R0A2" at bounding box center [637, 208] width 80 height 18
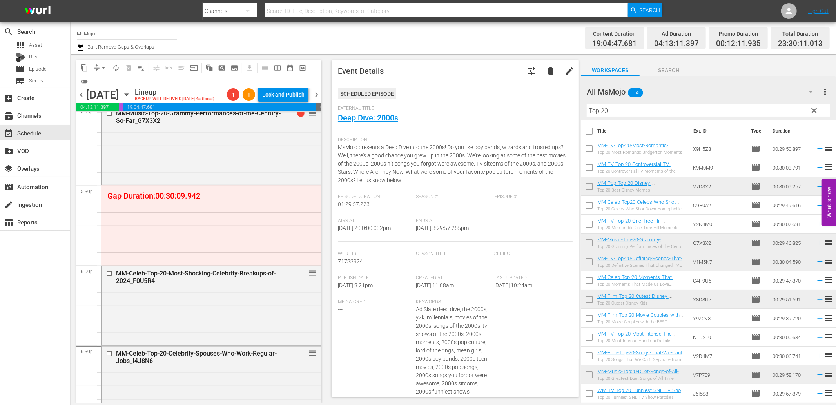
click at [429, 45] on div "Channel Title MsMojo Bulk Remove Gaps & Overlaps" at bounding box center [282, 38] width 411 height 28
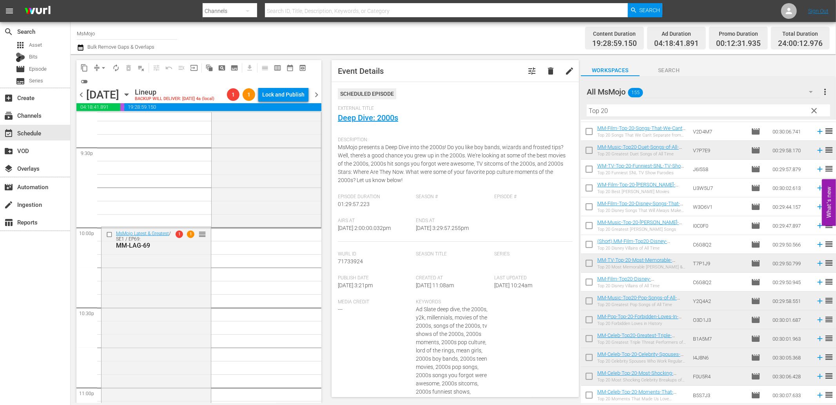
scroll to position [3423, 0]
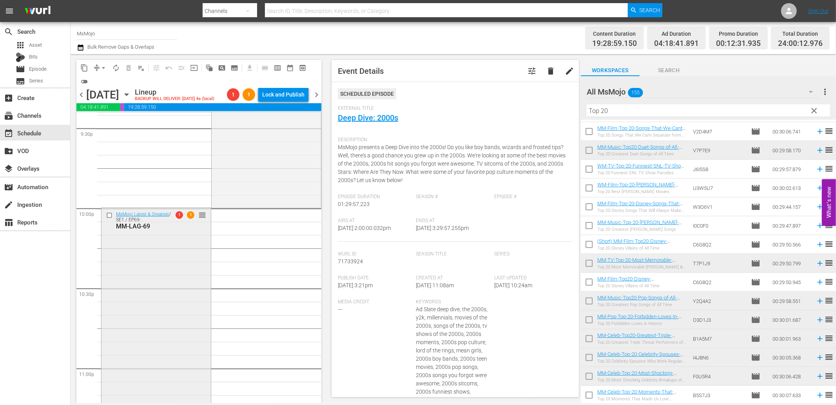
click at [199, 294] on div "MsMojo Latest & Greatest / SE1 / EP69: MM-LAG-69 1 1 reorder" at bounding box center [156, 367] width 109 height 318
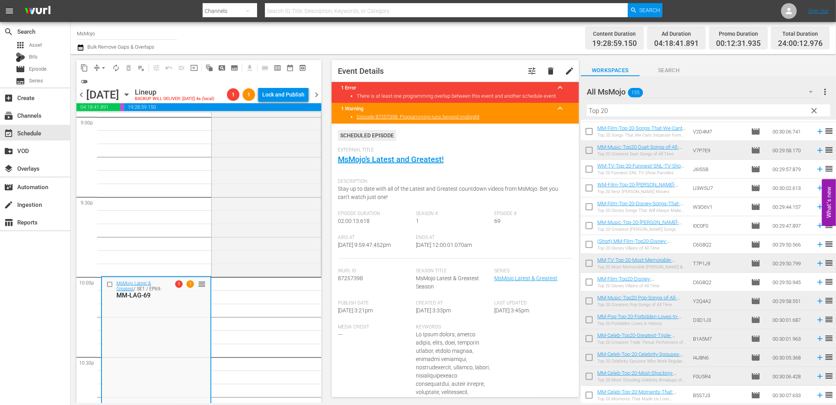
scroll to position [3345, 0]
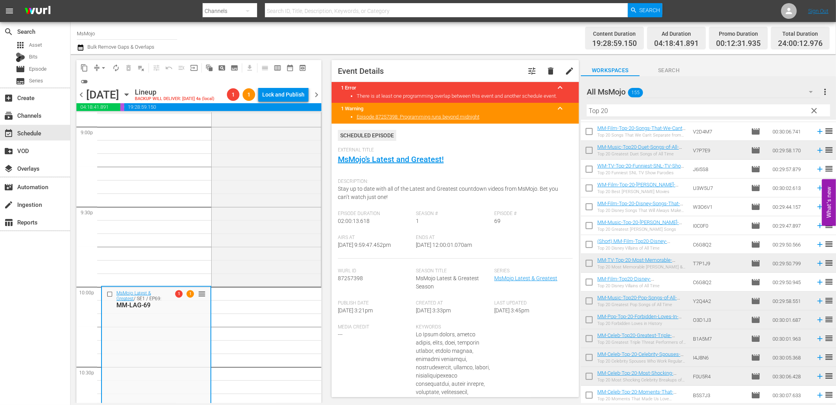
click at [101, 65] on span "arrow_drop_down" at bounding box center [104, 68] width 8 height 8
click at [127, 111] on li "Align to End of Previous Day" at bounding box center [104, 109] width 82 height 13
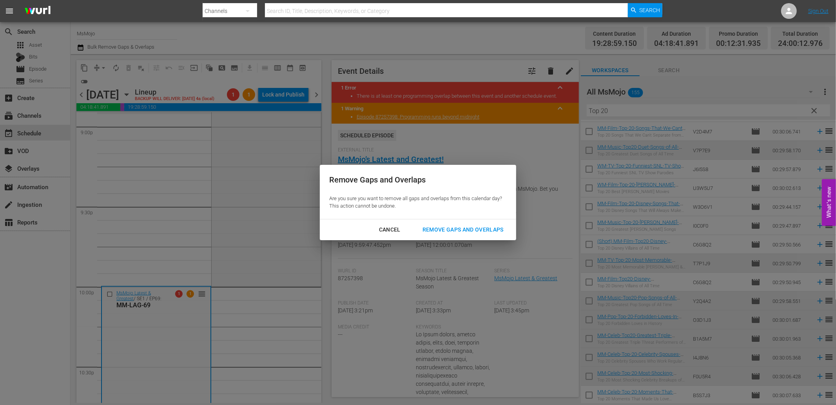
click at [487, 229] on div "Remove Gaps and Overlaps" at bounding box center [463, 230] width 94 height 10
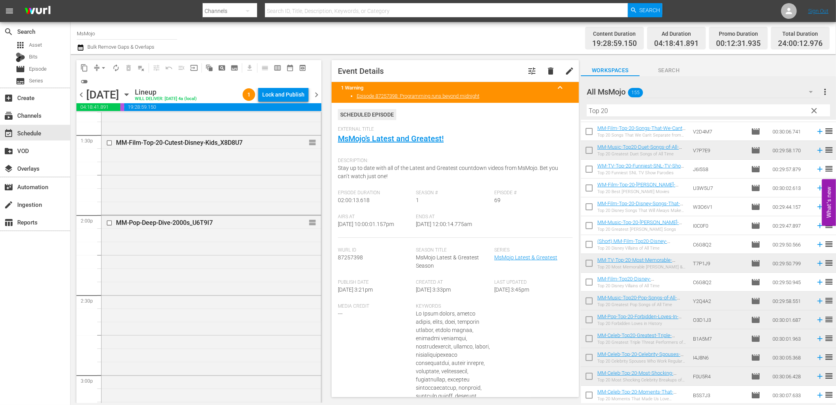
scroll to position [1951, 0]
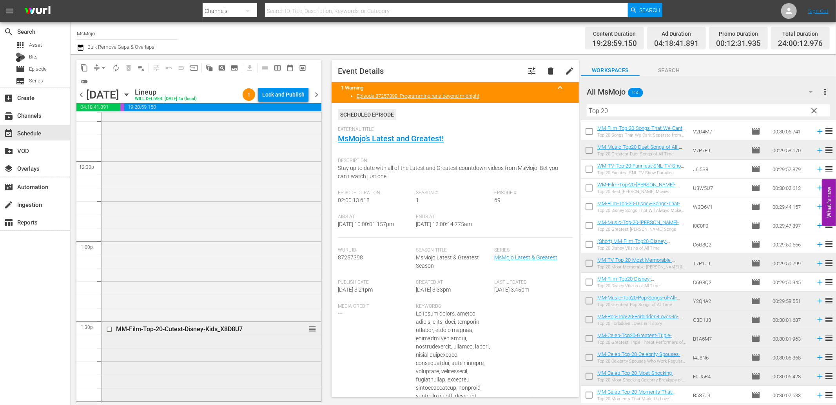
click at [191, 370] on div "MM-Film-Top-20-Cutest-Disney-Kids_X8D8U7 reorder" at bounding box center [212, 359] width 220 height 77
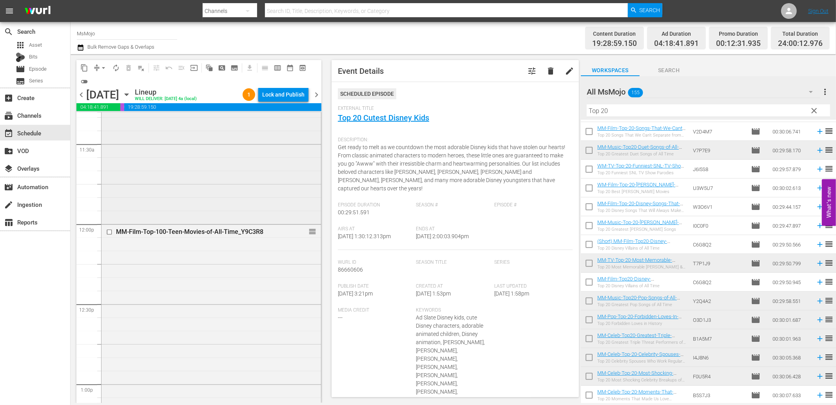
scroll to position [1864, 0]
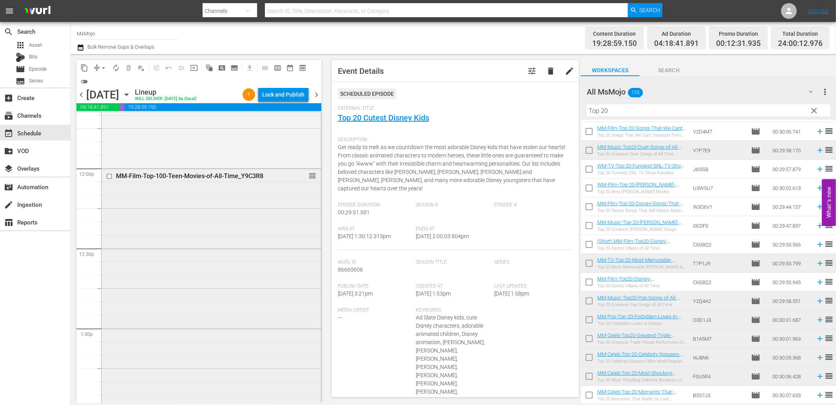
click at [202, 306] on div "MM-Film-Top-100-Teen-Movies-of-All-Time_Y9C3R8 reorder" at bounding box center [212, 288] width 220 height 238
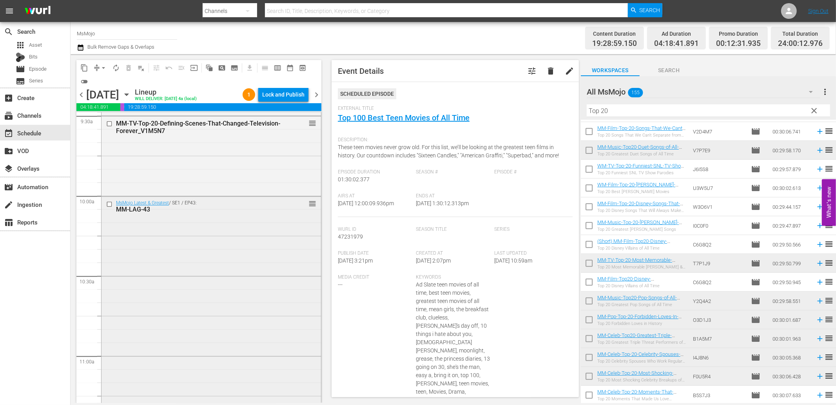
scroll to position [1515, 0]
click at [195, 240] on div "MsMojo Latest & Greatest / SE1 / EP43: MM-LAG-43 reorder" at bounding box center [212, 357] width 220 height 318
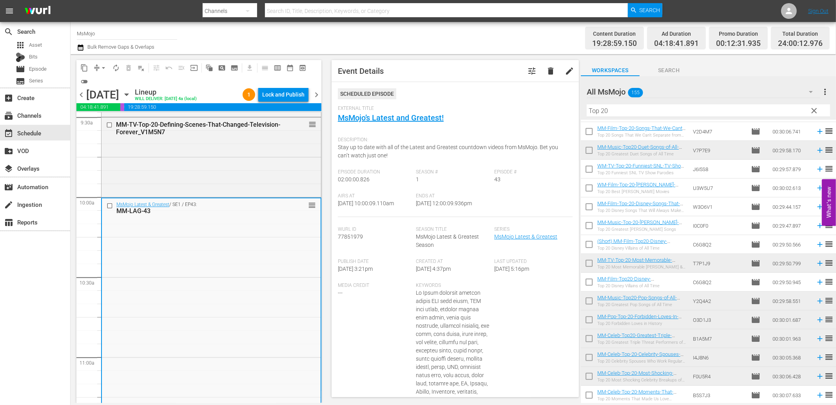
click at [107, 206] on input "checkbox" at bounding box center [111, 205] width 8 height 7
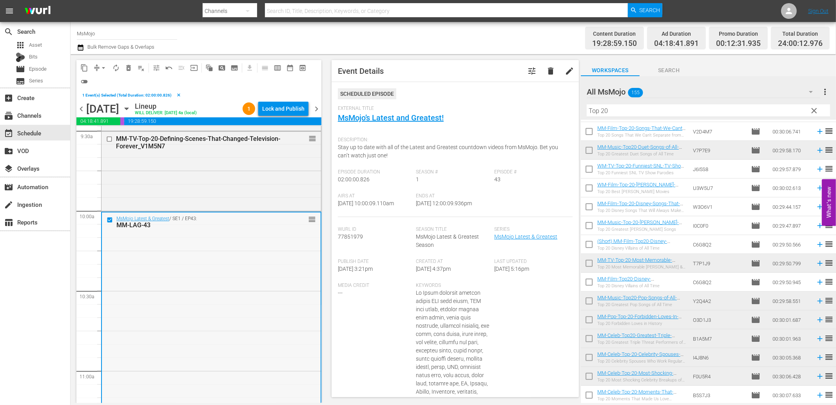
click at [149, 226] on div "MM-LAG-43" at bounding box center [198, 224] width 164 height 7
click at [259, 315] on div "MsMojo Latest & Greatest / SE1 / EP43: MM-LAG-43 reorder" at bounding box center [211, 371] width 219 height 318
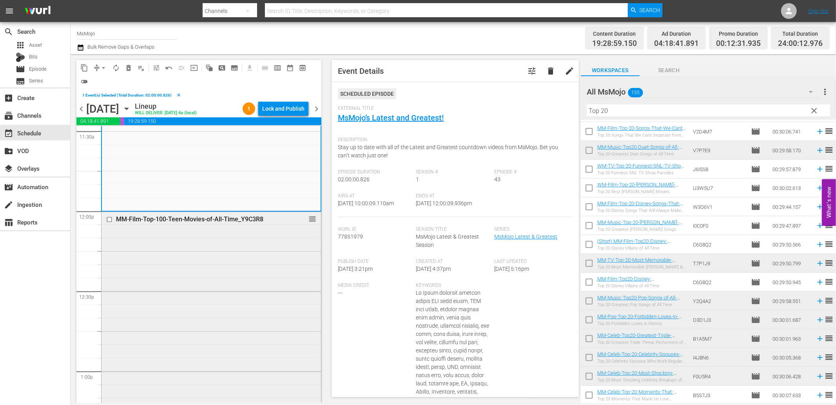
scroll to position [1835, 0]
click at [208, 336] on div "MM-Film-Top-100-Teen-Movies-of-All-Time_Y9C3R8 reorder" at bounding box center [212, 330] width 220 height 238
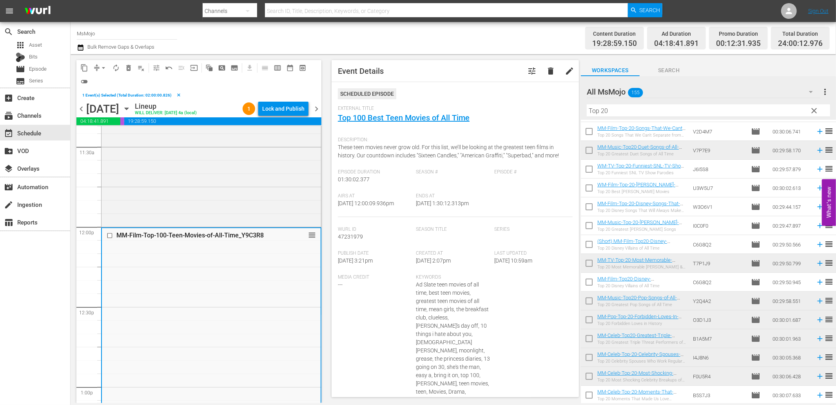
scroll to position [1806, 0]
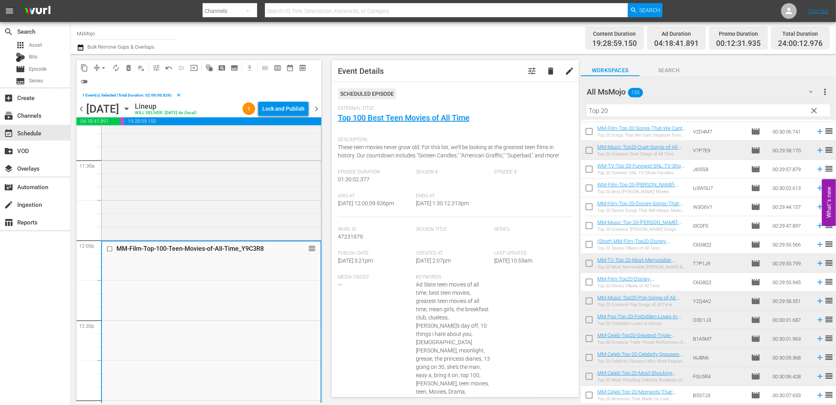
click at [205, 296] on div "MM-Film-Top-100-Teen-Movies-of-All-Time_Y9C3R8 reorder" at bounding box center [211, 360] width 219 height 238
click at [198, 210] on div "MsMojo Latest & Greatest / SE1 / EP43: MM-LAG-43 reorder" at bounding box center [212, 80] width 220 height 318
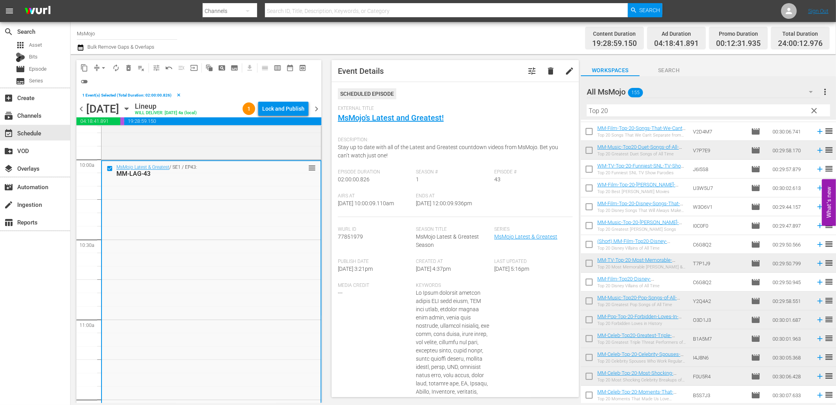
scroll to position [1487, 0]
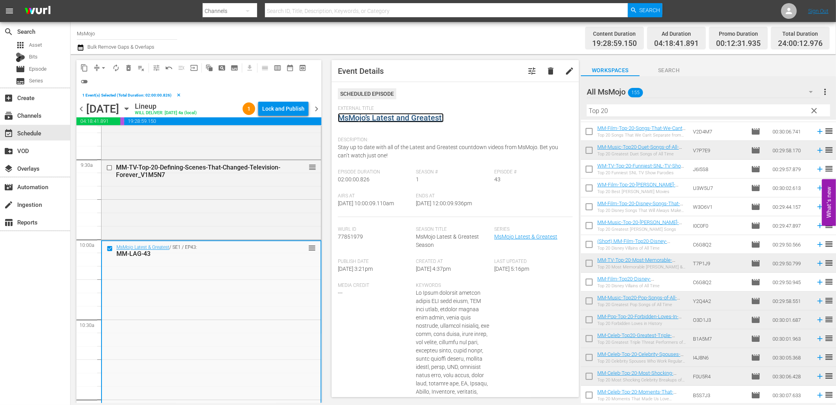
click at [361, 119] on link "MsMojo’s Latest and Greatest!" at bounding box center [391, 117] width 106 height 9
drag, startPoint x: 610, startPoint y: 113, endPoint x: 534, endPoint y: 111, distance: 75.3
click at [532, 111] on div "content_copy compress arrow_drop_down autorenew_outlined delete_forever_outline…" at bounding box center [454, 228] width 766 height 349
paste input "MM-LAG-26"
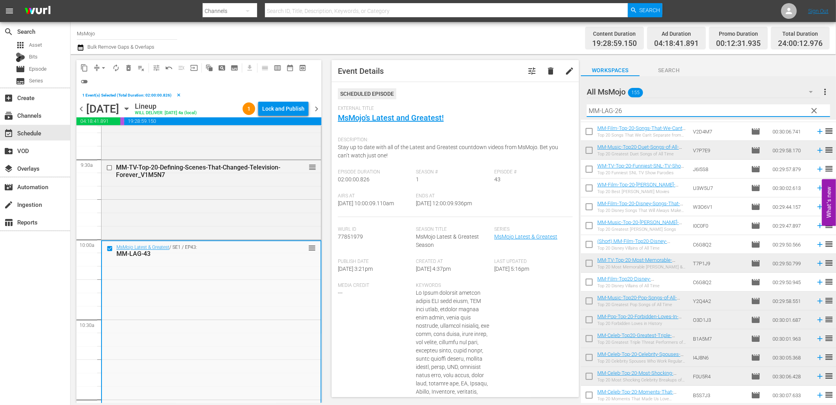
scroll to position [0, 0]
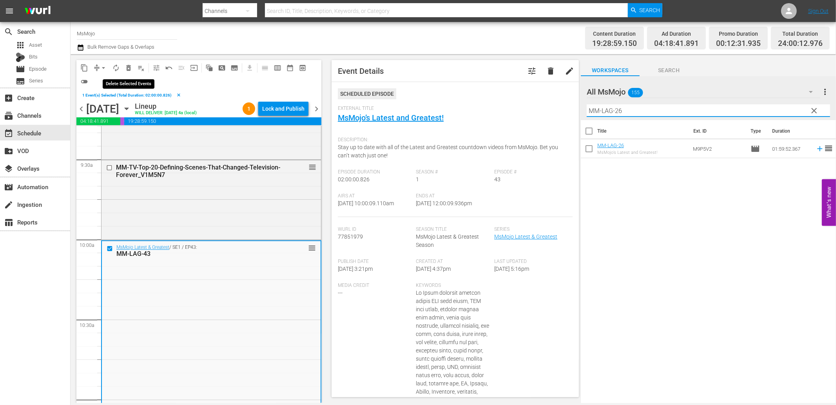
click at [126, 65] on span "delete_forever_outlined" at bounding box center [129, 68] width 8 height 8
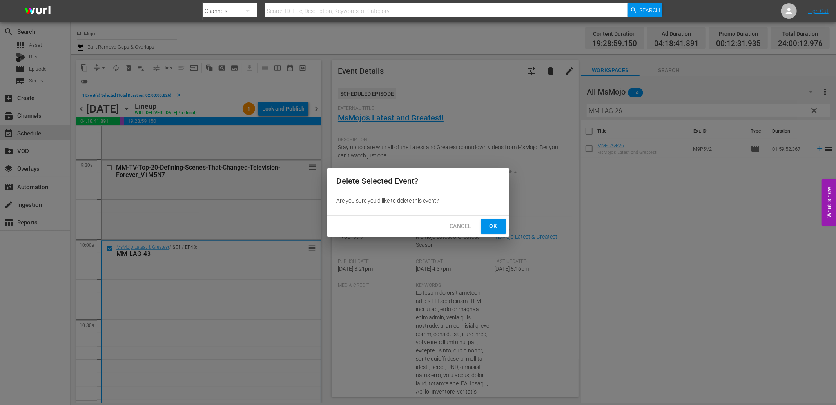
click at [493, 223] on span "Ok" at bounding box center [493, 226] width 13 height 10
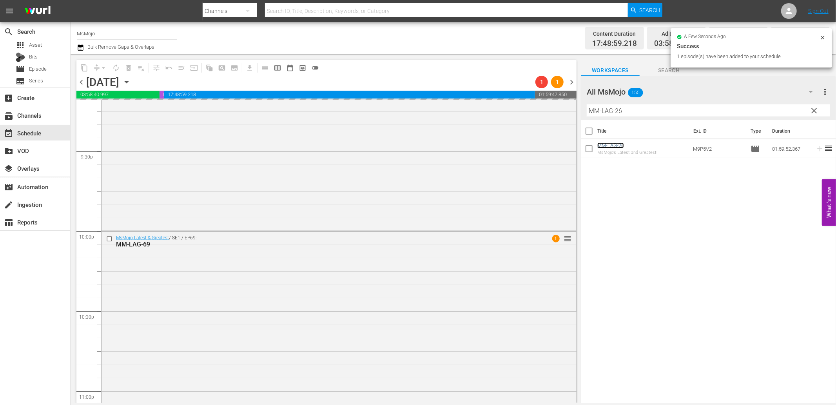
scroll to position [3537, 0]
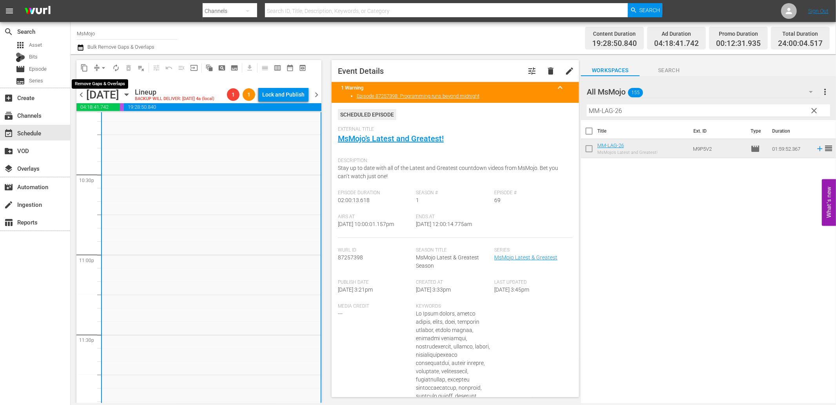
click at [102, 67] on span "arrow_drop_down" at bounding box center [104, 68] width 8 height 8
click at [120, 114] on li "Align to End of Previous Day" at bounding box center [104, 109] width 82 height 13
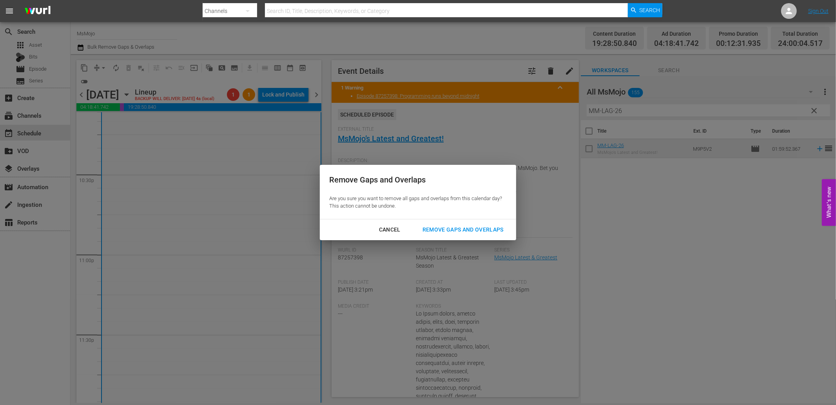
click at [436, 234] on button "Remove Gaps and Overlaps" at bounding box center [463, 229] width 100 height 15
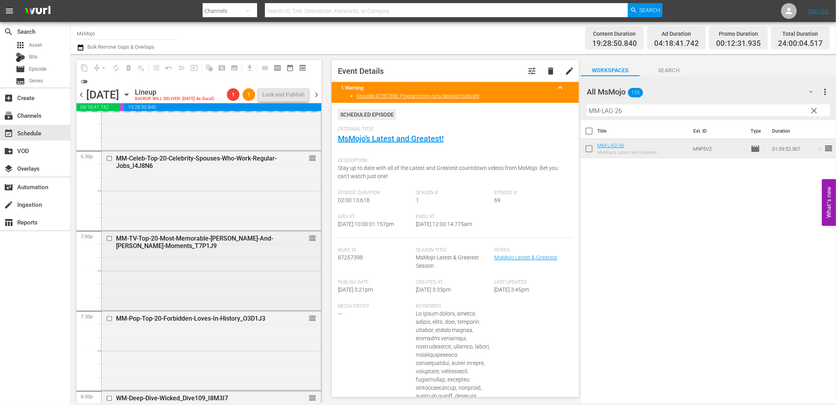
scroll to position [2869, 0]
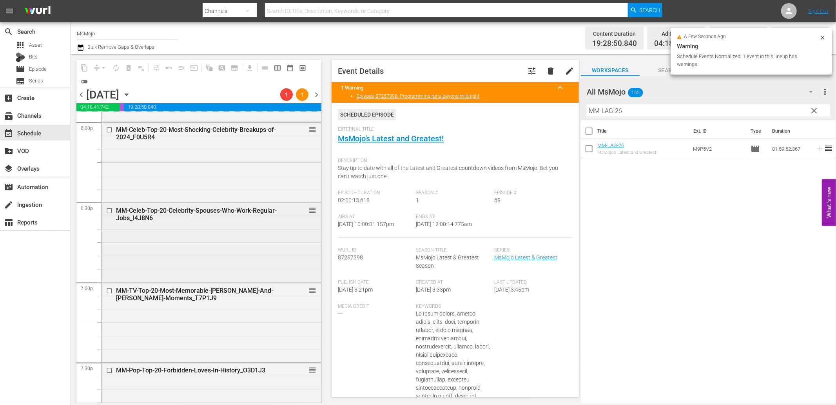
click at [181, 236] on div "MM-Celeb-Top-20-Celebrity-Spouses-Who-Work-Regular-Jobs_I4J8N6 reorder" at bounding box center [212, 242] width 220 height 78
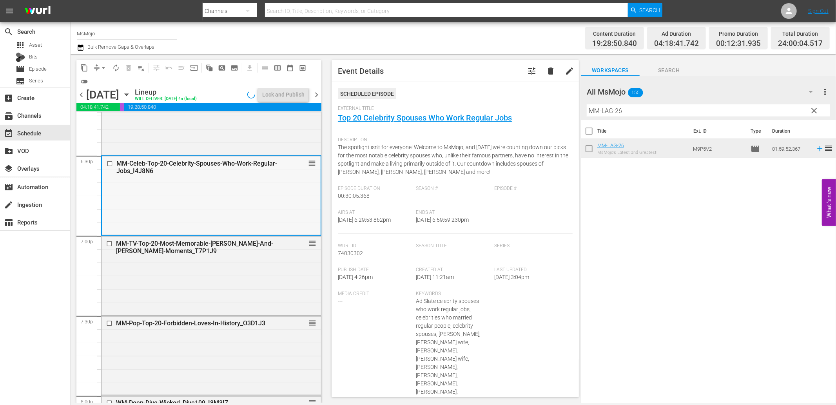
scroll to position [3101, 0]
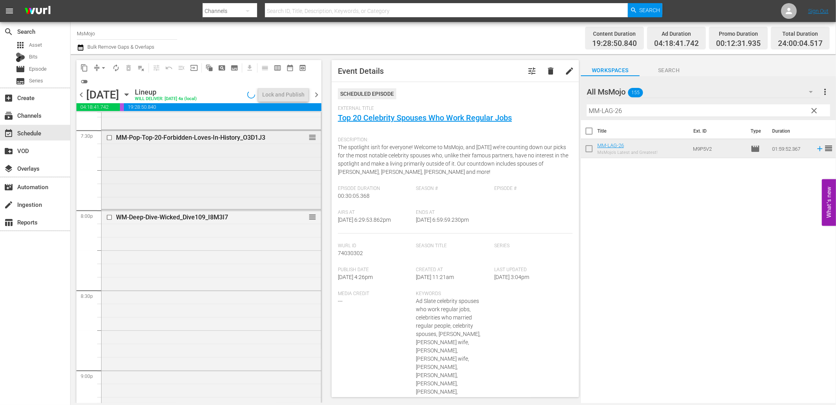
click at [202, 202] on div "MM-Pop-Top-20-Forbidden-Loves-In-History_O3D1J3 reorder" at bounding box center [212, 169] width 220 height 78
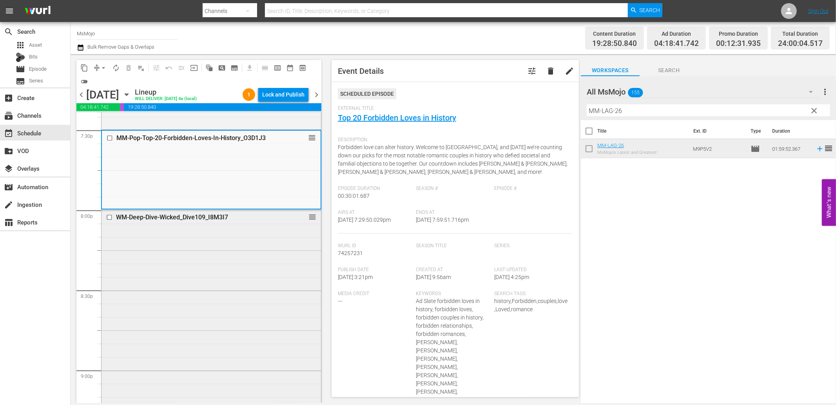
click at [189, 252] on div "WM-Deep-Dive-Wicked_Dive109_I8M3I7 reorder" at bounding box center [212, 369] width 220 height 318
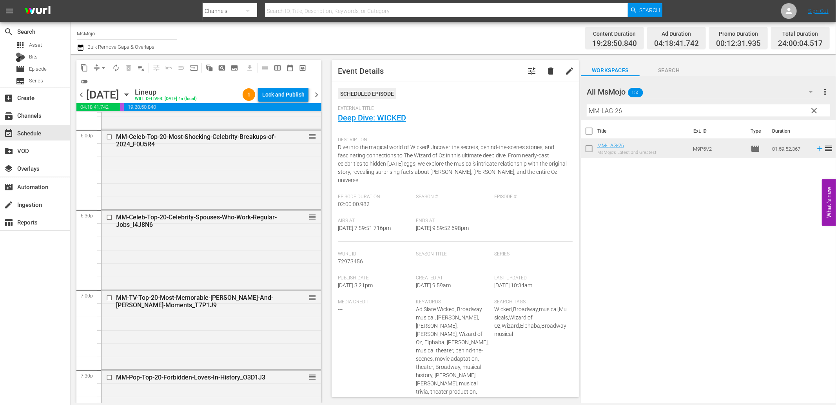
scroll to position [2811, 0]
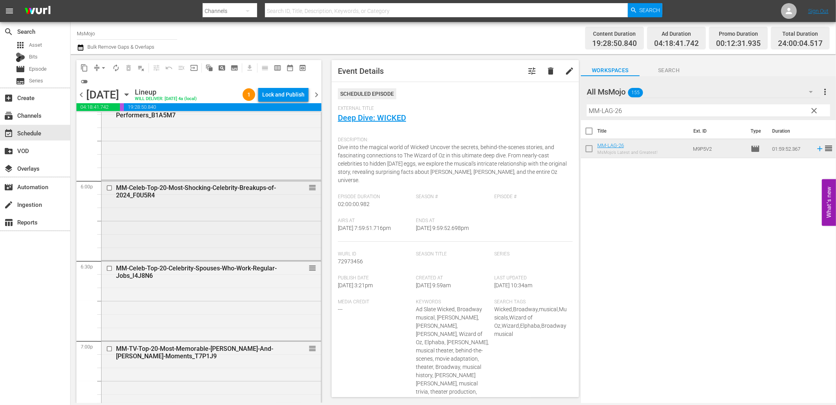
click at [161, 229] on div "MM-Celeb-Top-20-Most-Shocking-Celebrity-Breakups-of-2024_F0U5R4 reorder" at bounding box center [212, 219] width 220 height 78
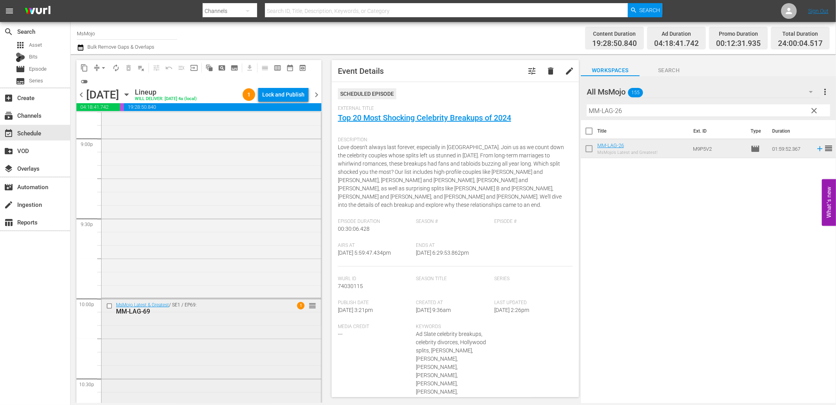
scroll to position [3333, 0]
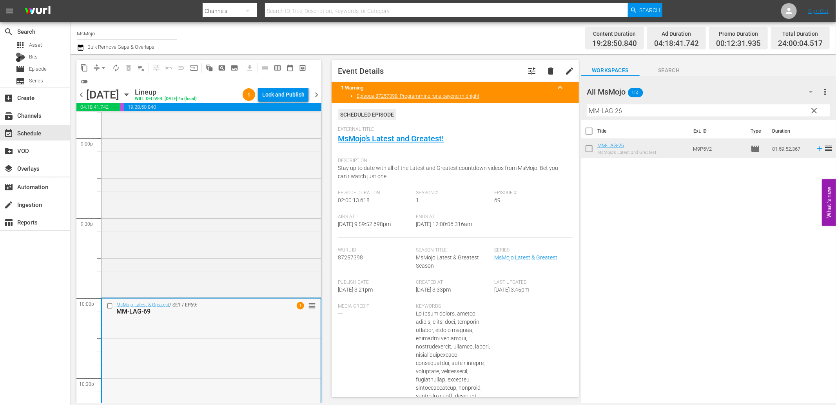
click at [110, 305] on input "checkbox" at bounding box center [111, 305] width 8 height 7
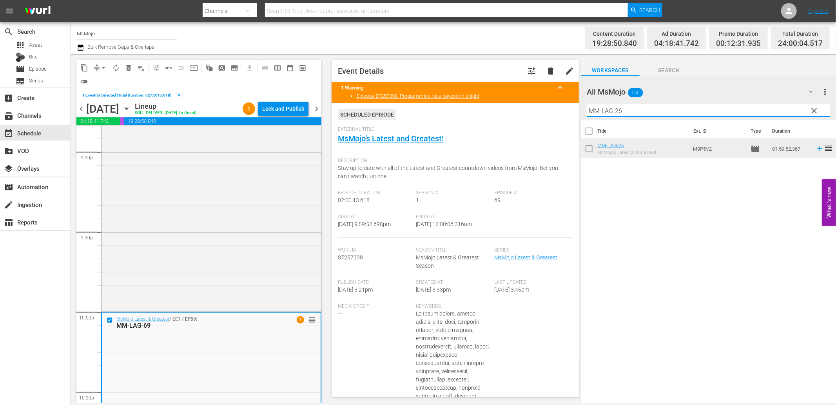
drag, startPoint x: 623, startPoint y: 110, endPoint x: 510, endPoint y: 96, distance: 113.7
click at [501, 102] on div "content_copy compress arrow_drop_down autorenew_outlined delete_forever_outline…" at bounding box center [454, 228] width 766 height 349
paste input "39"
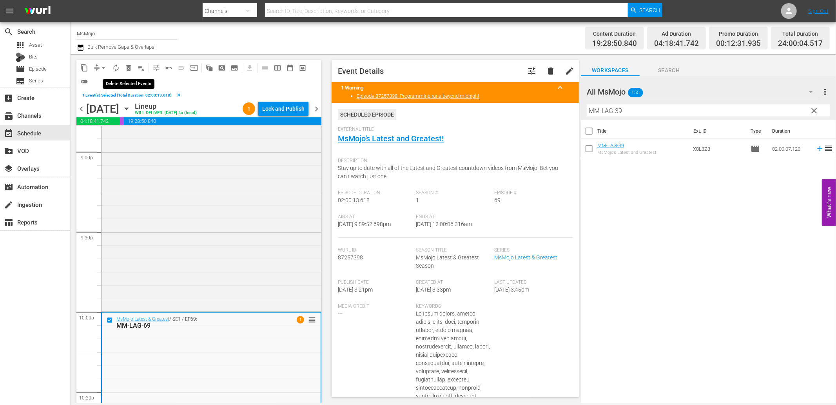
click at [128, 71] on span "delete_forever_outlined" at bounding box center [129, 68] width 8 height 8
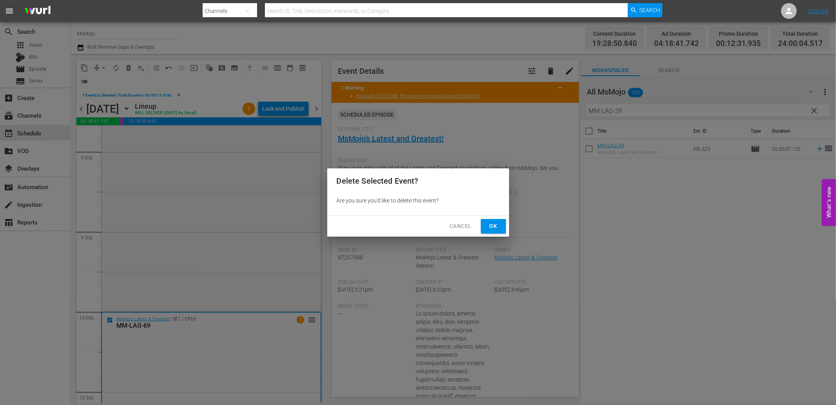
click at [485, 228] on button "Ok" at bounding box center [493, 226] width 25 height 15
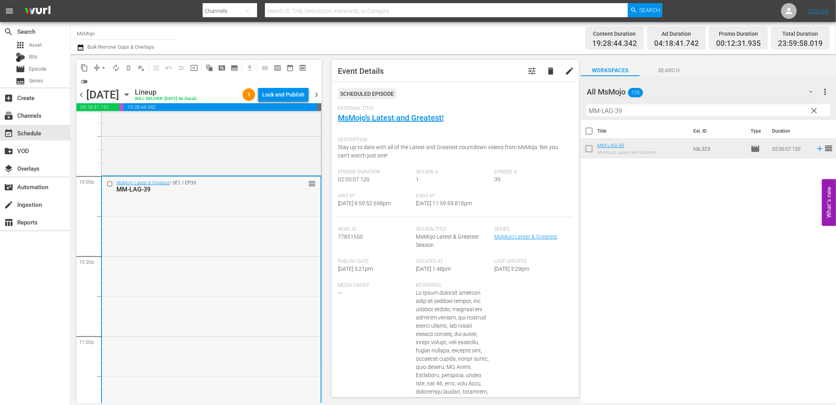
scroll to position [3432, 0]
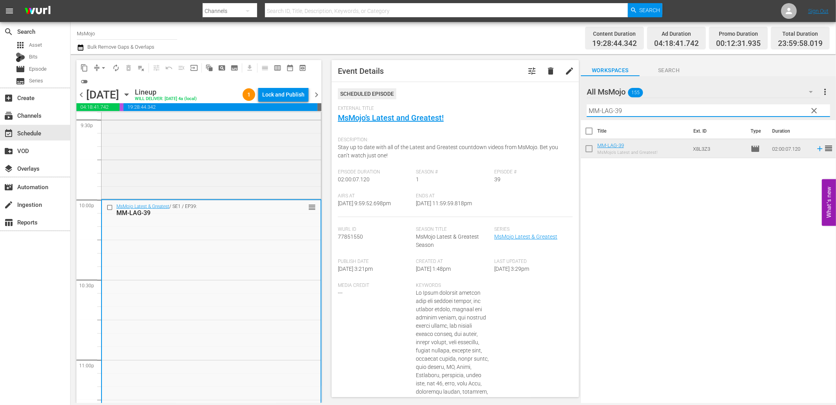
drag, startPoint x: 638, startPoint y: 110, endPoint x: 565, endPoint y: 112, distance: 72.9
click at [564, 112] on div "content_copy compress arrow_drop_down autorenew_outlined delete_forever_outline…" at bounding box center [454, 228] width 766 height 349
paste input "41"
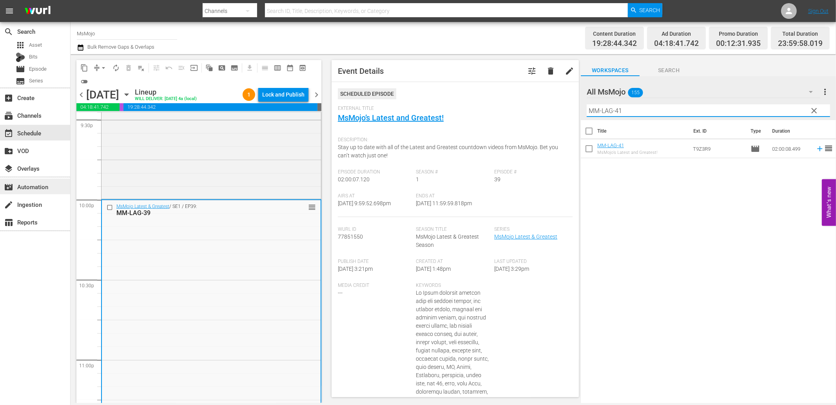
type input "MM-LAG-41"
click at [107, 208] on input "checkbox" at bounding box center [111, 207] width 8 height 7
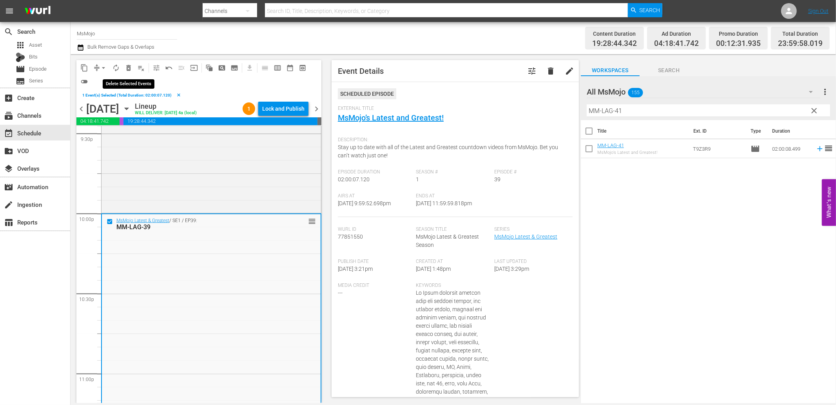
click at [130, 67] on span "delete_forever_outlined" at bounding box center [129, 68] width 8 height 8
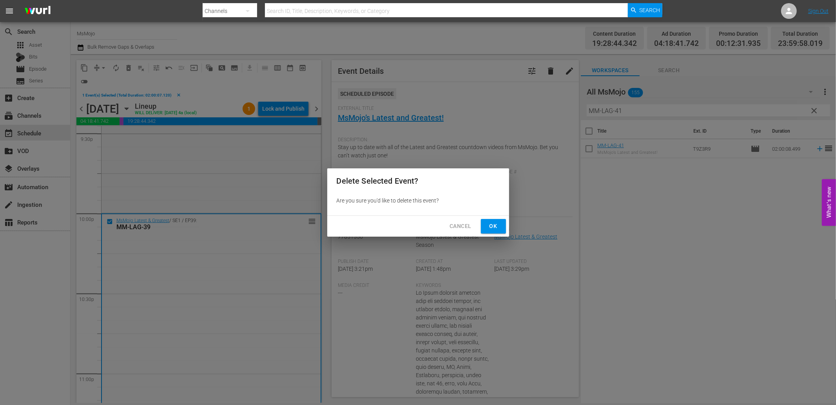
click at [485, 225] on button "Ok" at bounding box center [493, 226] width 25 height 15
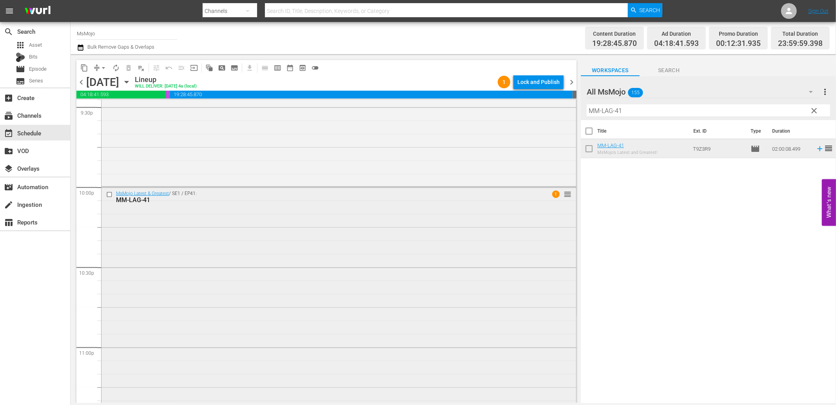
click at [217, 234] on div "MsMojo Latest & Greatest / SE1 / EP41: MM-LAG-41 1 reorder" at bounding box center [339, 346] width 475 height 318
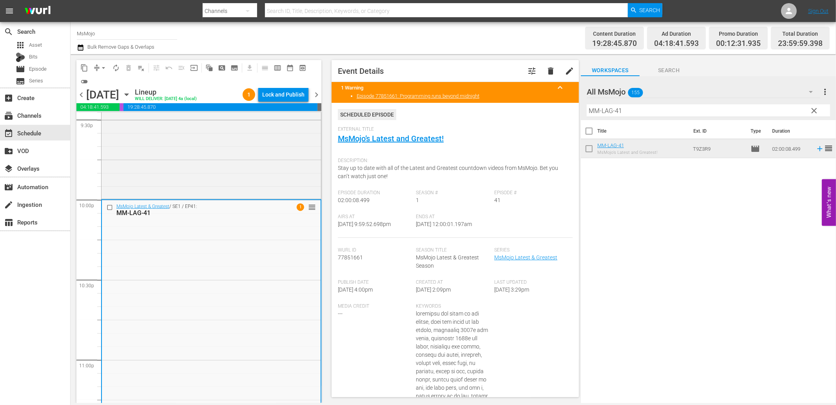
drag, startPoint x: 492, startPoint y: 227, endPoint x: 452, endPoint y: 232, distance: 40.3
click at [452, 232] on div "Airs At 10/12/25 @ 9:59:52.698pm Ends At 10/13/25 @ 12:00:01.197am" at bounding box center [455, 226] width 235 height 24
copy span "12:00:01.197am"
click at [279, 96] on div "Lock and Publish" at bounding box center [283, 94] width 42 height 14
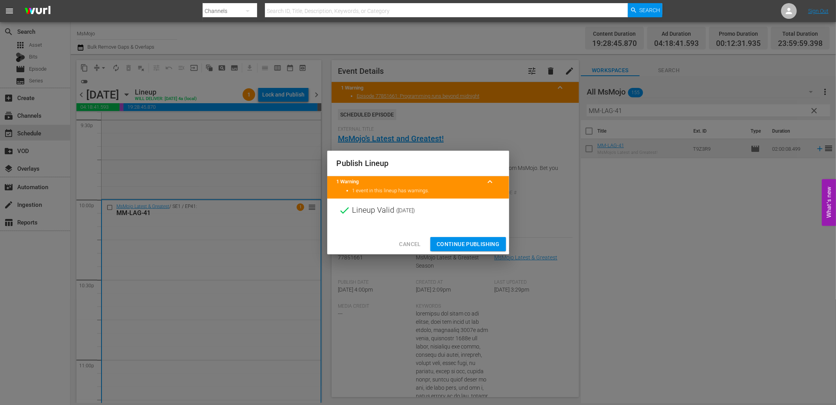
click at [460, 247] on span "Continue Publishing" at bounding box center [468, 244] width 63 height 10
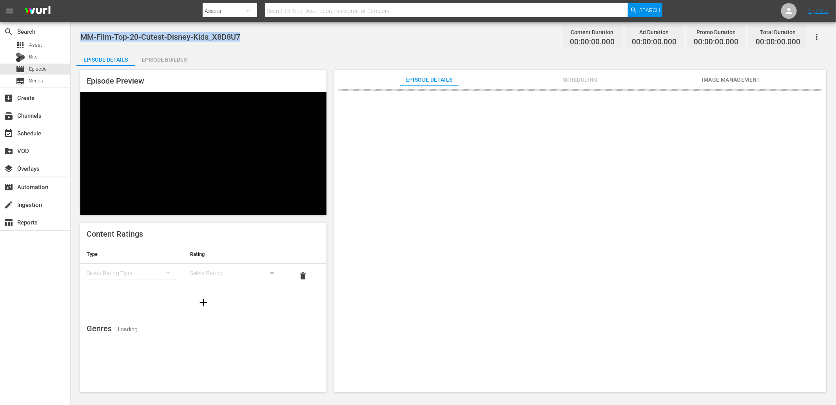
drag, startPoint x: 186, startPoint y: 42, endPoint x: 84, endPoint y: 38, distance: 101.6
click at [84, 38] on div "MM-Film-Top-20-Cutest-Disney-Kids_X8D8U7 Content Duration 00:00:00.000 Ad Durat…" at bounding box center [453, 37] width 746 height 18
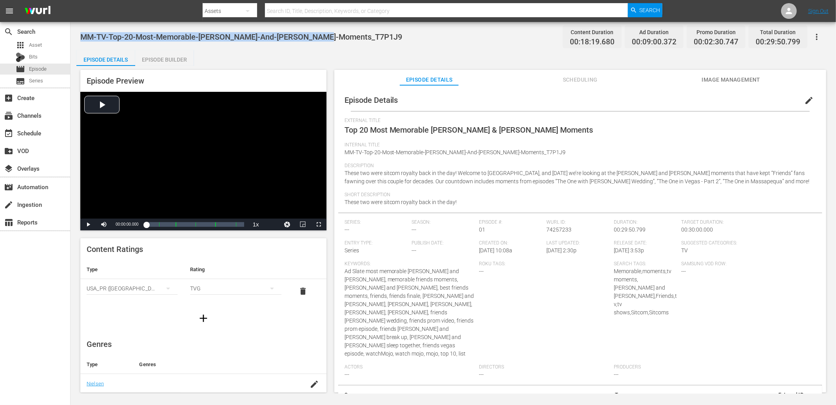
drag, startPoint x: 347, startPoint y: 32, endPoint x: 84, endPoint y: 36, distance: 263.5
click at [81, 36] on div "MM-TV-Top-20-Most-Memorable-Ross-And-Rachel-Moments_T7P1J9 Content Duration 00:…" at bounding box center [453, 37] width 746 height 18
copy span "MM-TV-Top-20-Most-Memorable-Ross-And-Rachel-Moments_T7P1J9"
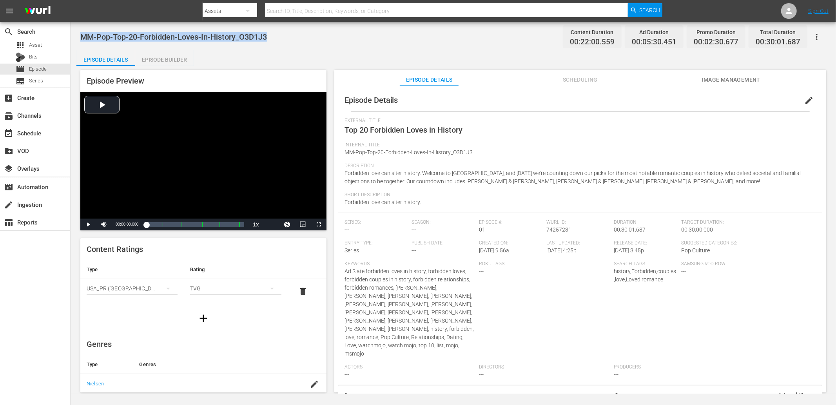
drag, startPoint x: 273, startPoint y: 40, endPoint x: 80, endPoint y: 38, distance: 192.5
click at [80, 38] on div "MM-Pop-Top-20-Forbidden-Loves-In-History_O3D1J3 Content Duration 00:22:00.559 A…" at bounding box center [453, 37] width 746 height 18
copy span "MM-Pop-Top-20-Forbidden-Loves-In-History_O3D1J3"
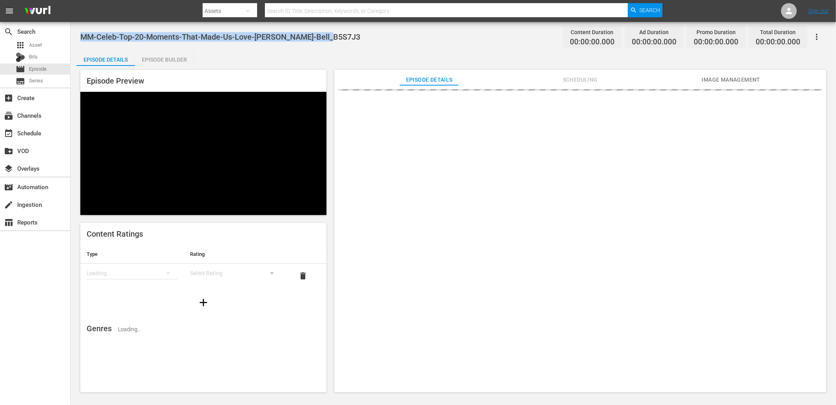
drag, startPoint x: 327, startPoint y: 36, endPoint x: 80, endPoint y: 42, distance: 247.0
click at [80, 42] on div "MM-Celeb-Top-20-Moments-That-Made-Us-Love-Kristen-Bell_B5S7J3 Content Duration …" at bounding box center [453, 37] width 746 height 18
copy span "MM-Celeb-Top-20-Moments-That-Made-Us-Love-Kristen-Bell_B5S7J3"
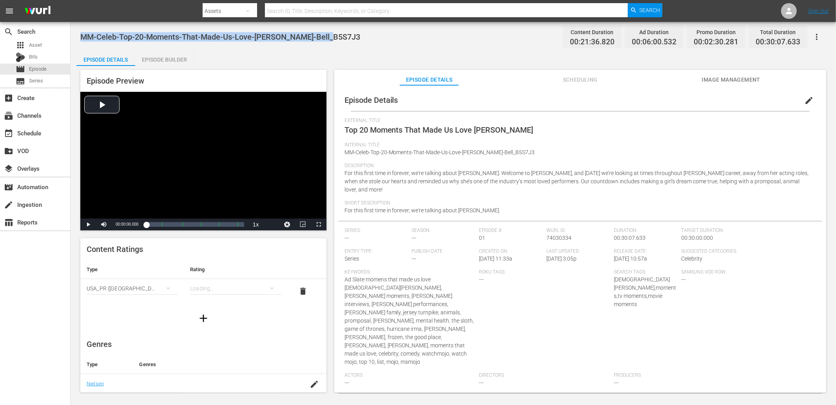
click at [372, 45] on div "MM-Celeb-Top-20-Moments-That-Made-Us-Love-Kristen-Bell_B5S7J3 Content Duration …" at bounding box center [453, 37] width 746 height 18
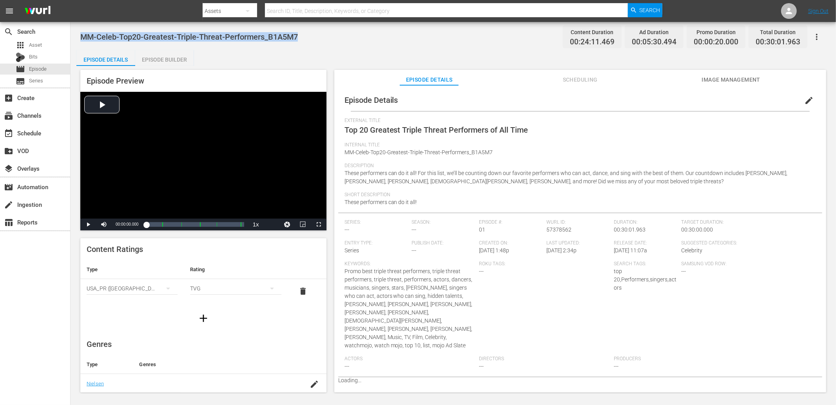
drag, startPoint x: 319, startPoint y: 40, endPoint x: 84, endPoint y: 31, distance: 235.4
click at [84, 31] on div "MM-Celeb-Top20-Greatest-Triple-Threat-Performers_B1A5M7 Content Duration 00:24:…" at bounding box center [453, 37] width 746 height 18
copy span "MM-Celeb-Top20-Greatest-Triple-Threat-Performers_B1A5M7"
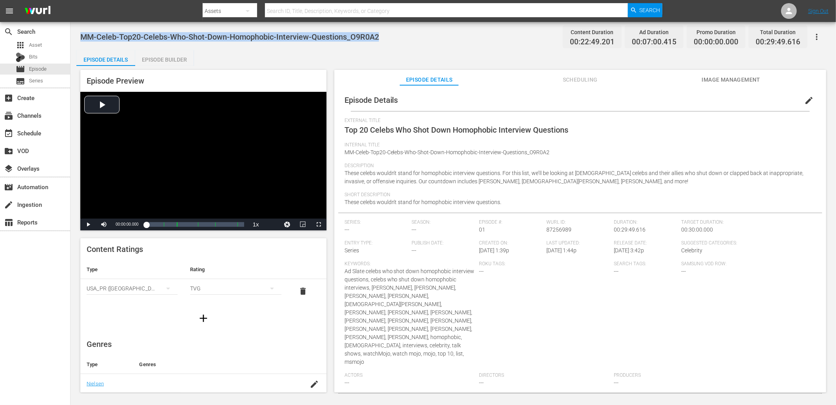
drag, startPoint x: 396, startPoint y: 29, endPoint x: 80, endPoint y: 33, distance: 316.0
click at [80, 33] on div "MM-Celeb-Top20-Celebs-Who-Shot-Down-Homophobic-Interview-Questions_O9R0A2 Conte…" at bounding box center [454, 207] width 766 height 371
copy span "MM-Celeb-Top20-Celebs-Who-Shot-Down-Homophobic-Interview-Questions_O9R0A2"
click at [434, 47] on div "MM-Celeb-Top20-Celebs-Who-Shot-Down-Homophobic-Interview-Questions_O9R0A2 Conte…" at bounding box center [454, 207] width 766 height 371
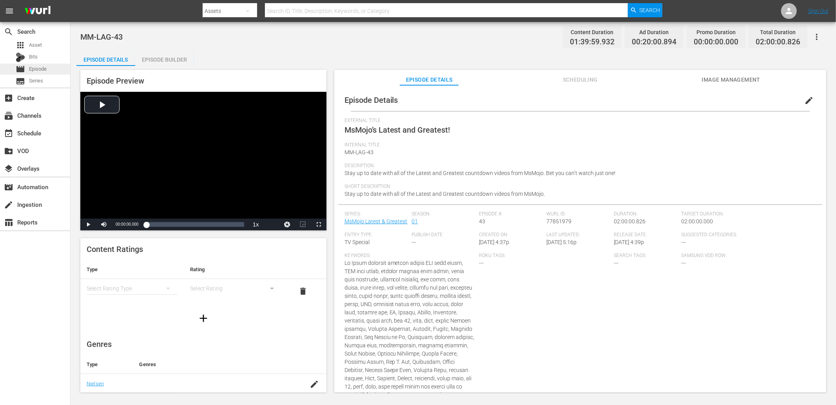
click at [44, 71] on span "Episode" at bounding box center [38, 69] width 18 height 8
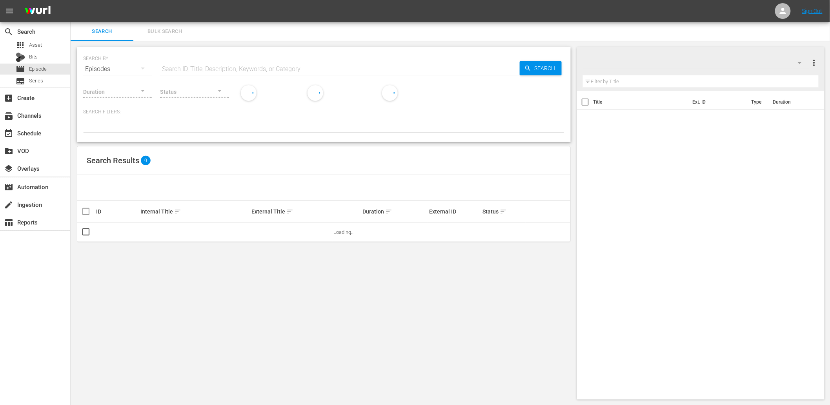
click at [199, 64] on input "text" at bounding box center [339, 69] width 359 height 19
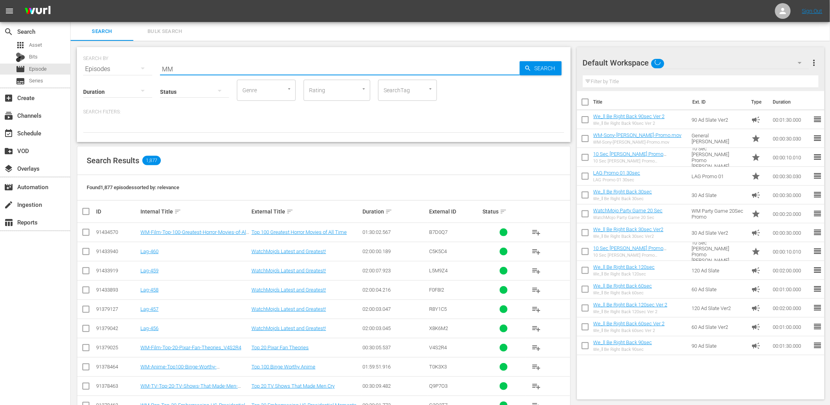
type input "MM-LAG"
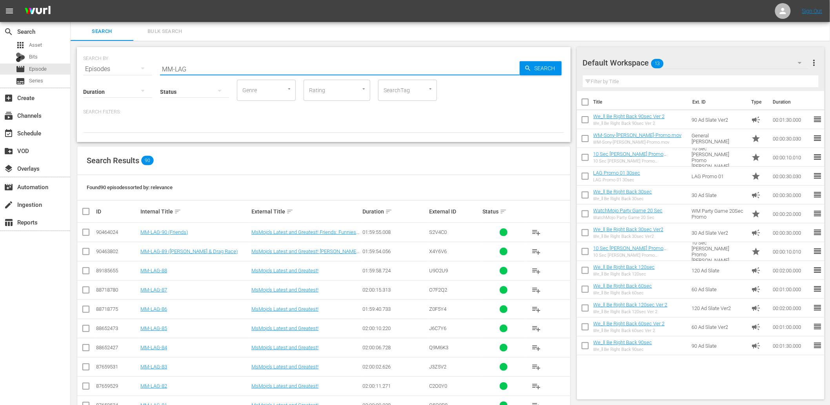
click at [357, 174] on div "Search Results 90" at bounding box center [323, 160] width 493 height 29
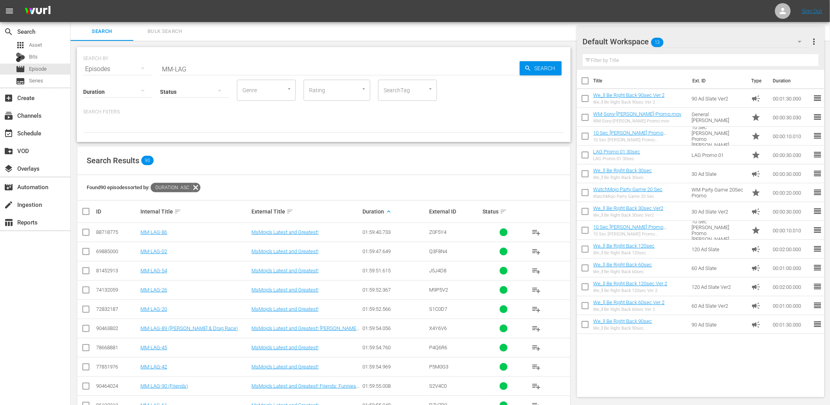
scroll to position [145, 0]
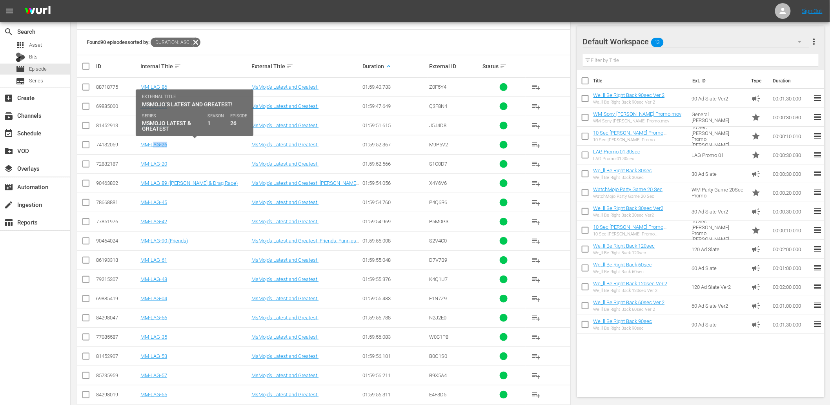
drag, startPoint x: 185, startPoint y: 144, endPoint x: 152, endPoint y: 150, distance: 33.5
click at [152, 150] on td "MM-LAG-26" at bounding box center [194, 144] width 111 height 19
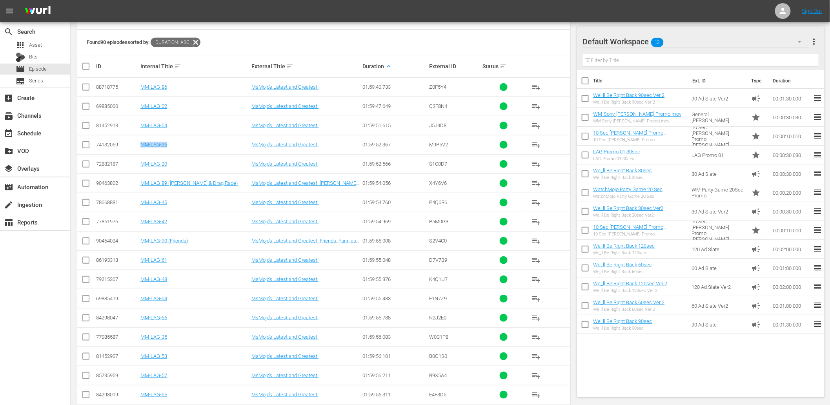
copy link "MM-LAG-26"
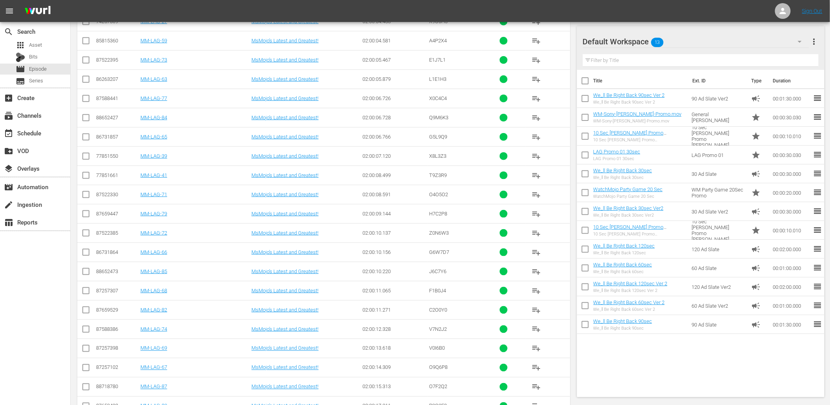
scroll to position [1420, 0]
drag, startPoint x: 184, startPoint y: 277, endPoint x: 147, endPoint y: 281, distance: 37.4
click at [147, 280] on td "MM-LAG-39" at bounding box center [194, 271] width 111 height 19
copy link "MM-LAG-39"
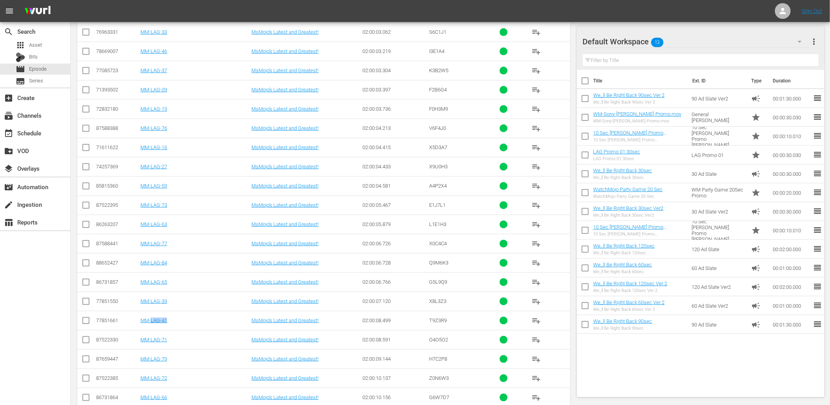
drag, startPoint x: 178, startPoint y: 327, endPoint x: 150, endPoint y: 326, distance: 27.5
click at [150, 326] on td "MM-LAG-41" at bounding box center [194, 319] width 111 height 19
copy link "MM-LAG-41"
